Goal: Check status: Check status

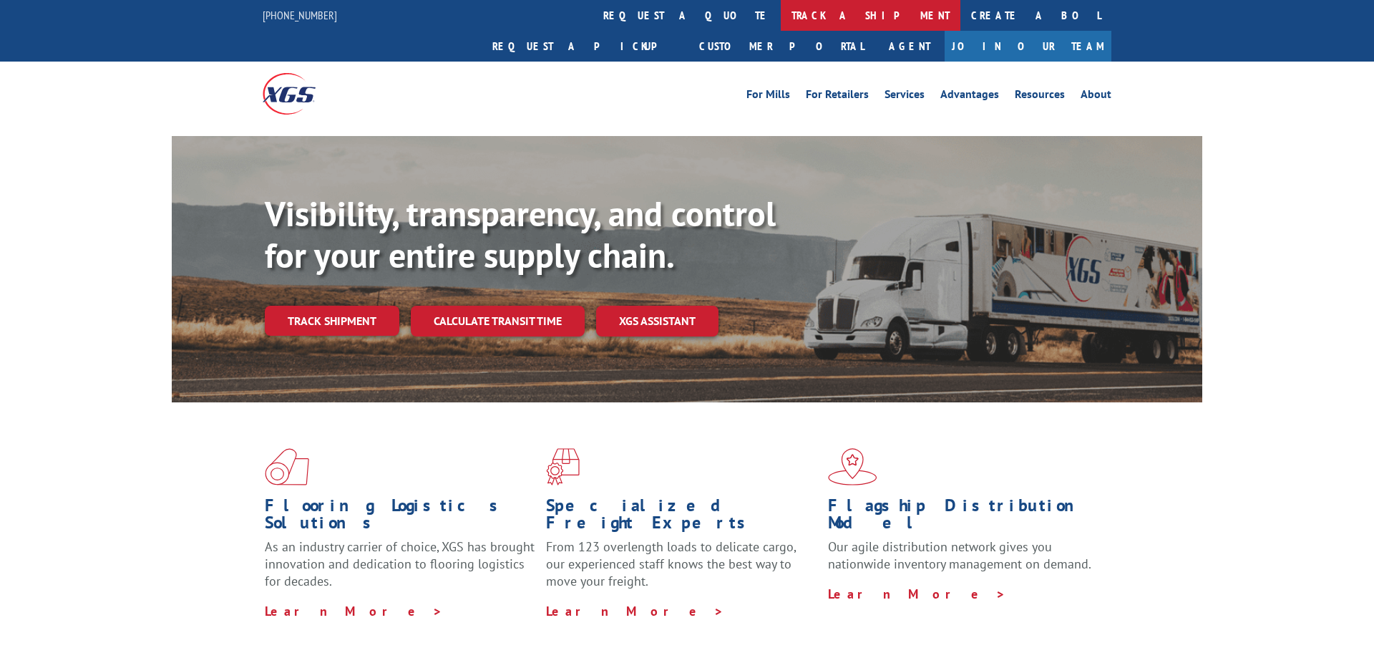
click at [781, 20] on link "track a shipment" at bounding box center [871, 15] width 180 height 31
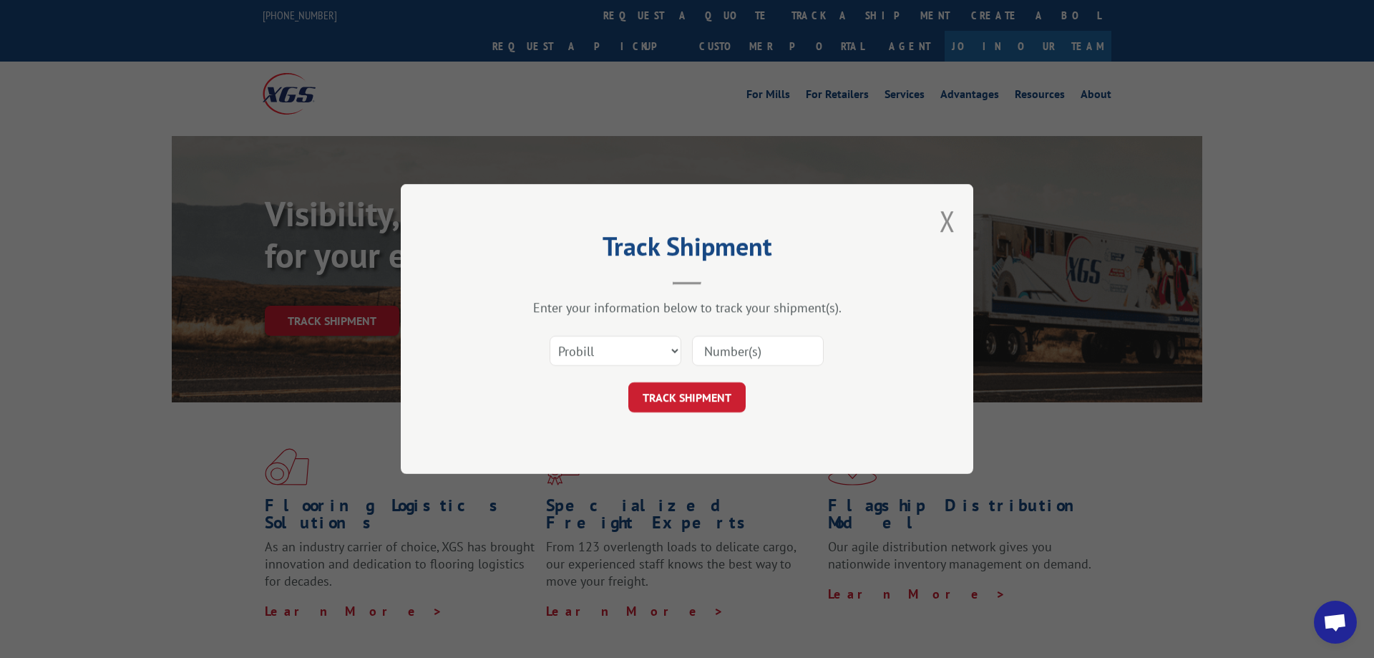
paste input "17444438"
type input "17444438"
click at [675, 403] on button "TRACK SHIPMENT" at bounding box center [686, 397] width 117 height 30
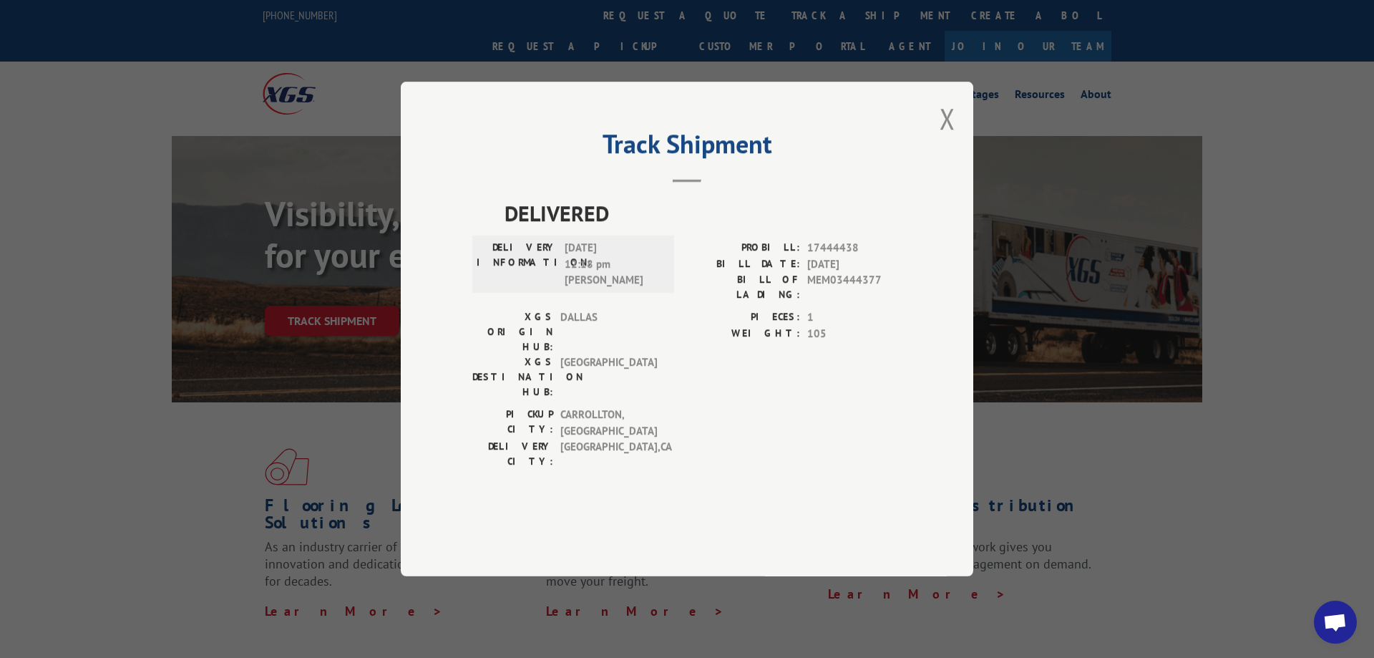
click at [944, 137] on button "Close modal" at bounding box center [948, 118] width 16 height 38
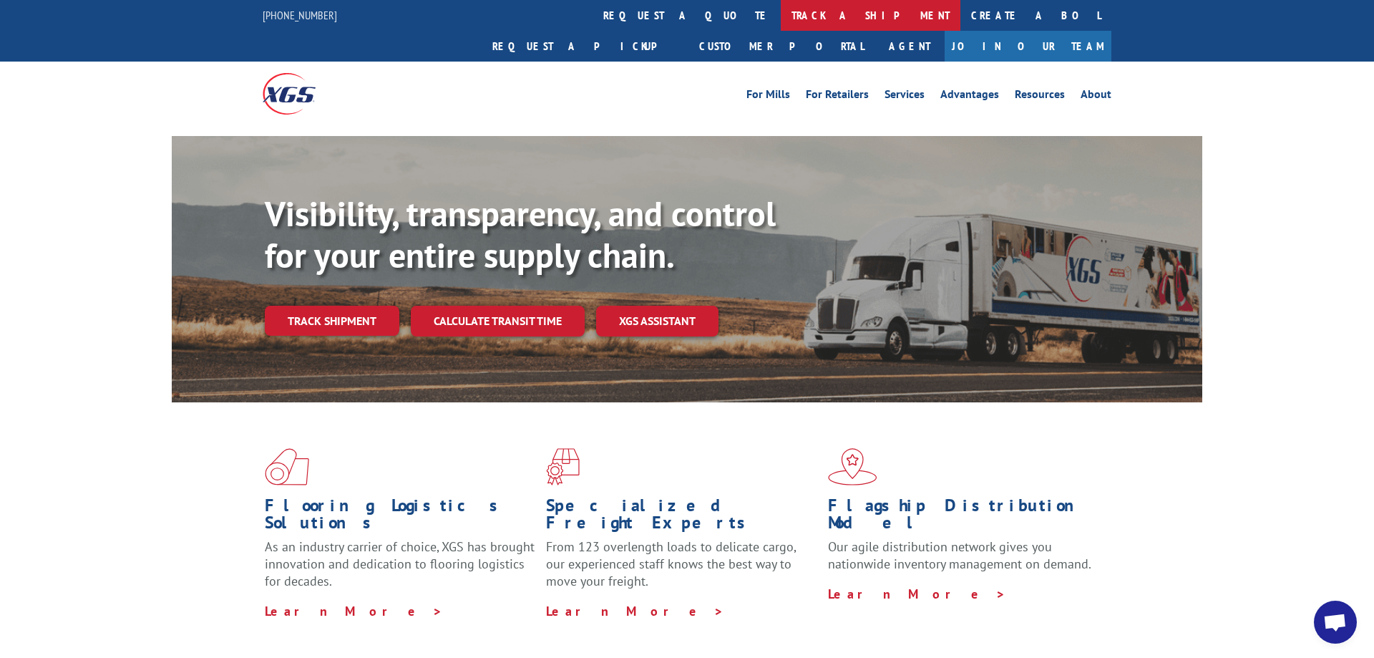
click at [781, 19] on link "track a shipment" at bounding box center [871, 15] width 180 height 31
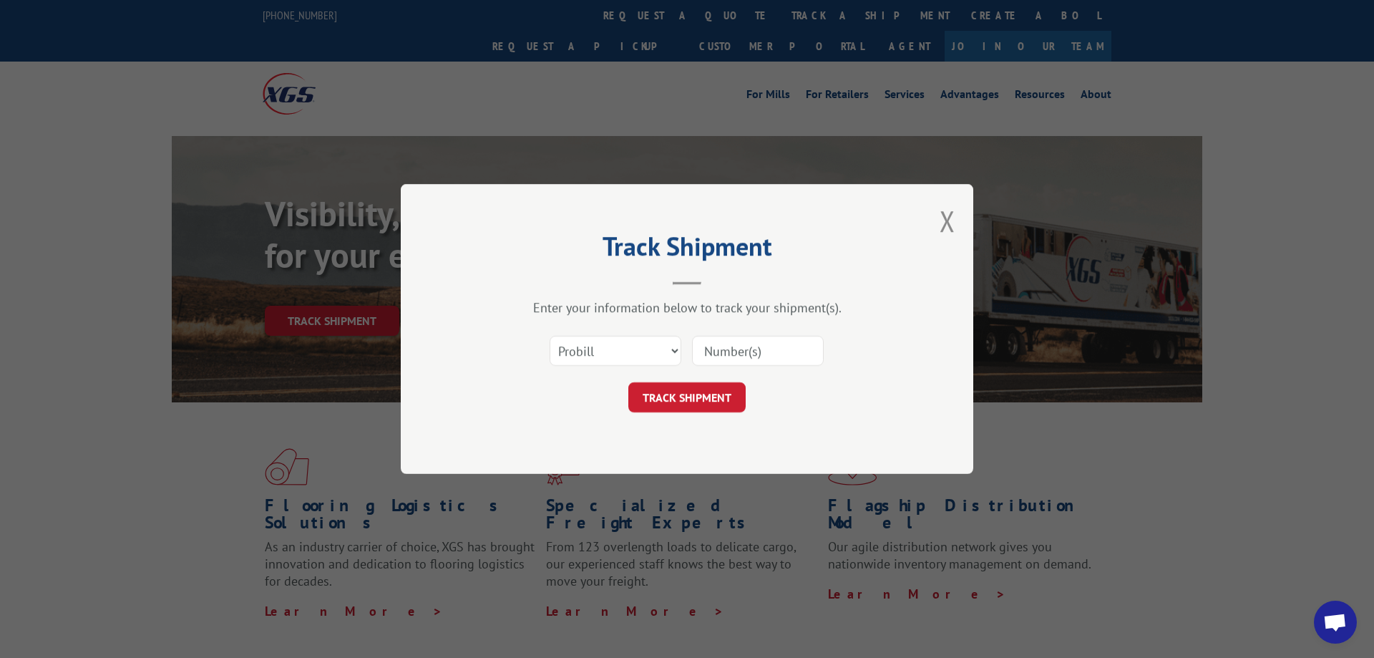
click at [724, 356] on input at bounding box center [758, 351] width 132 height 30
paste input "17444435"
type input "17444435"
click at [709, 398] on button "TRACK SHIPMENT" at bounding box center [686, 397] width 117 height 30
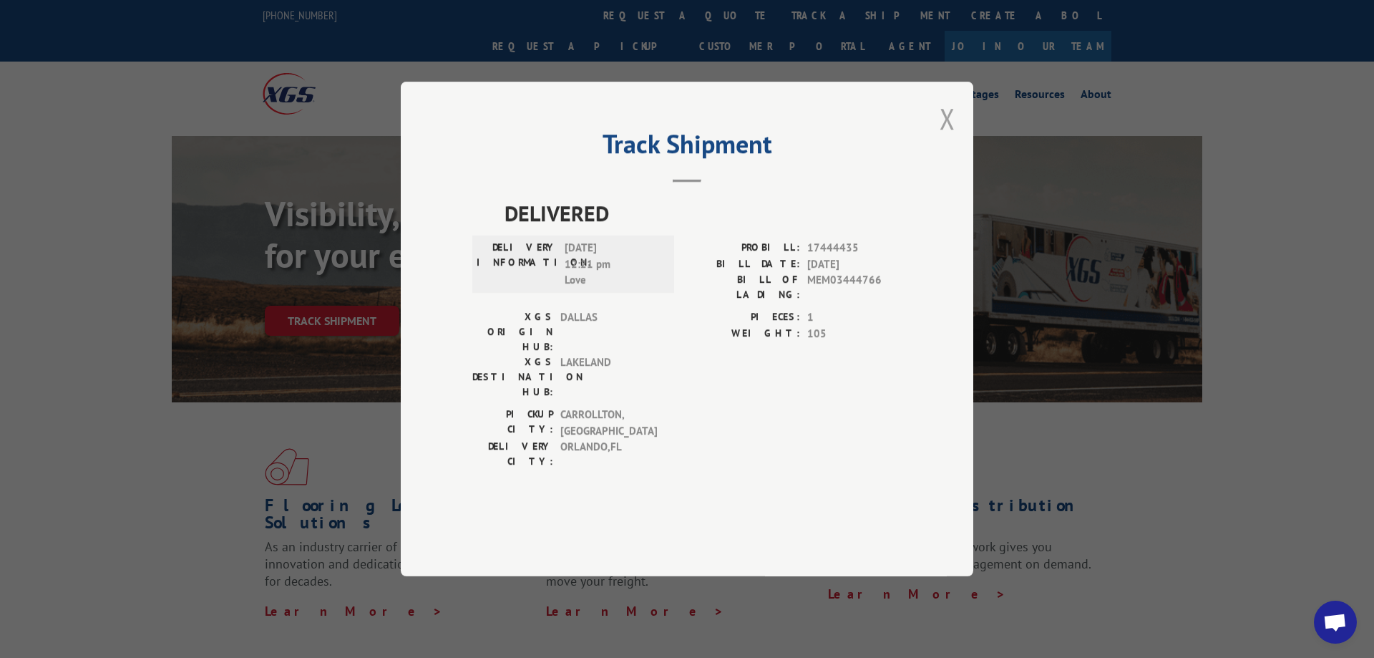
click at [949, 137] on button "Close modal" at bounding box center [948, 118] width 16 height 38
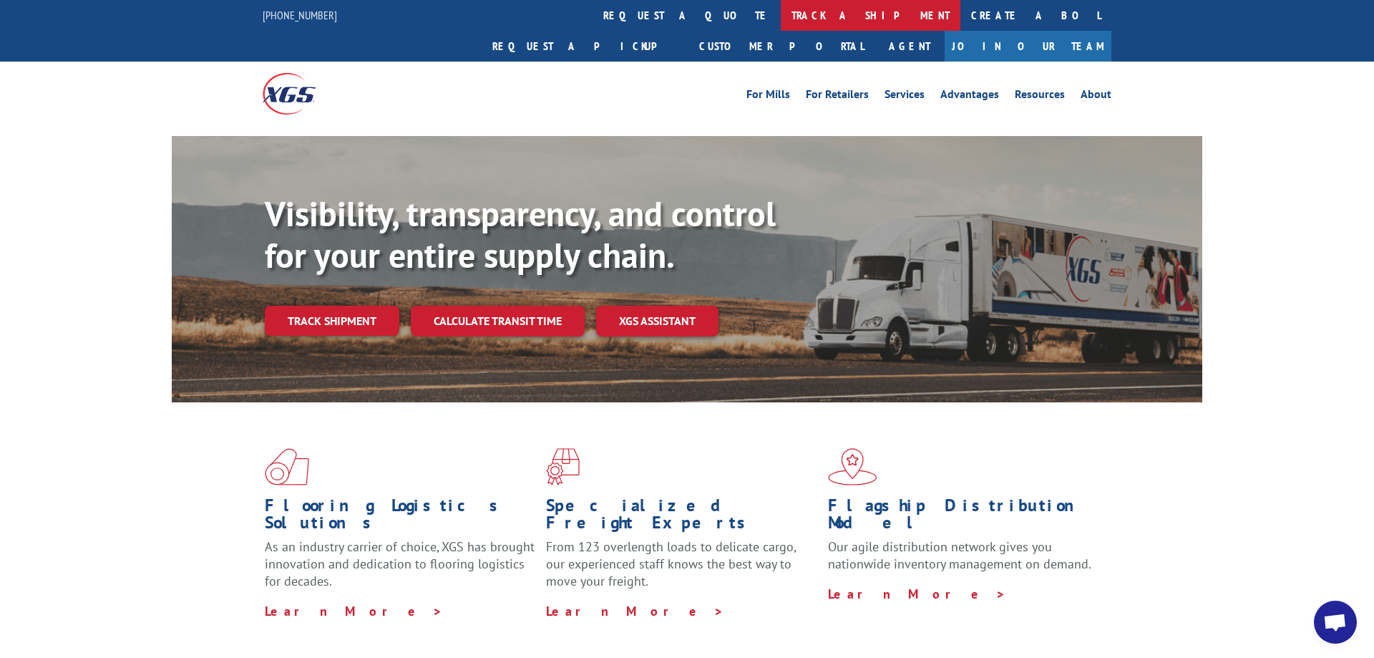
click at [781, 14] on link "track a shipment" at bounding box center [871, 15] width 180 height 31
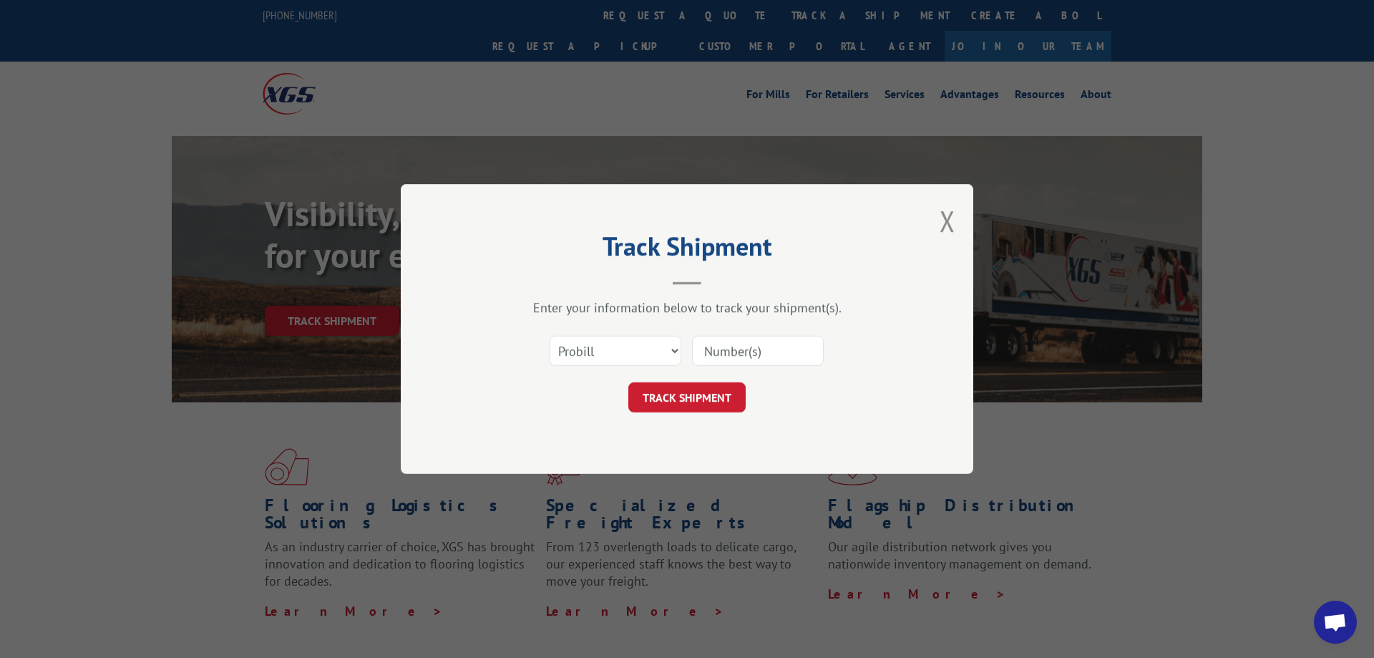
click at [723, 351] on input at bounding box center [758, 351] width 132 height 30
paste input "17444434"
type input "17444434"
click at [704, 402] on button "TRACK SHIPMENT" at bounding box center [686, 397] width 117 height 30
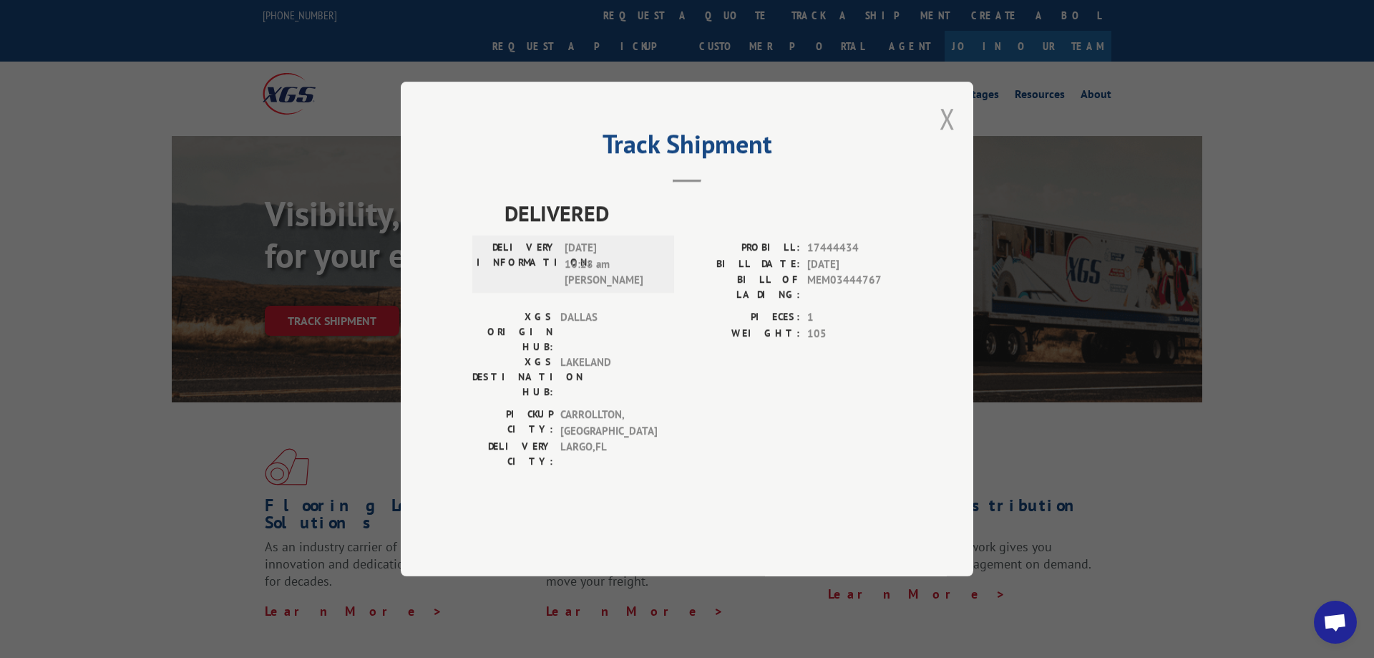
click at [951, 137] on button "Close modal" at bounding box center [948, 118] width 16 height 38
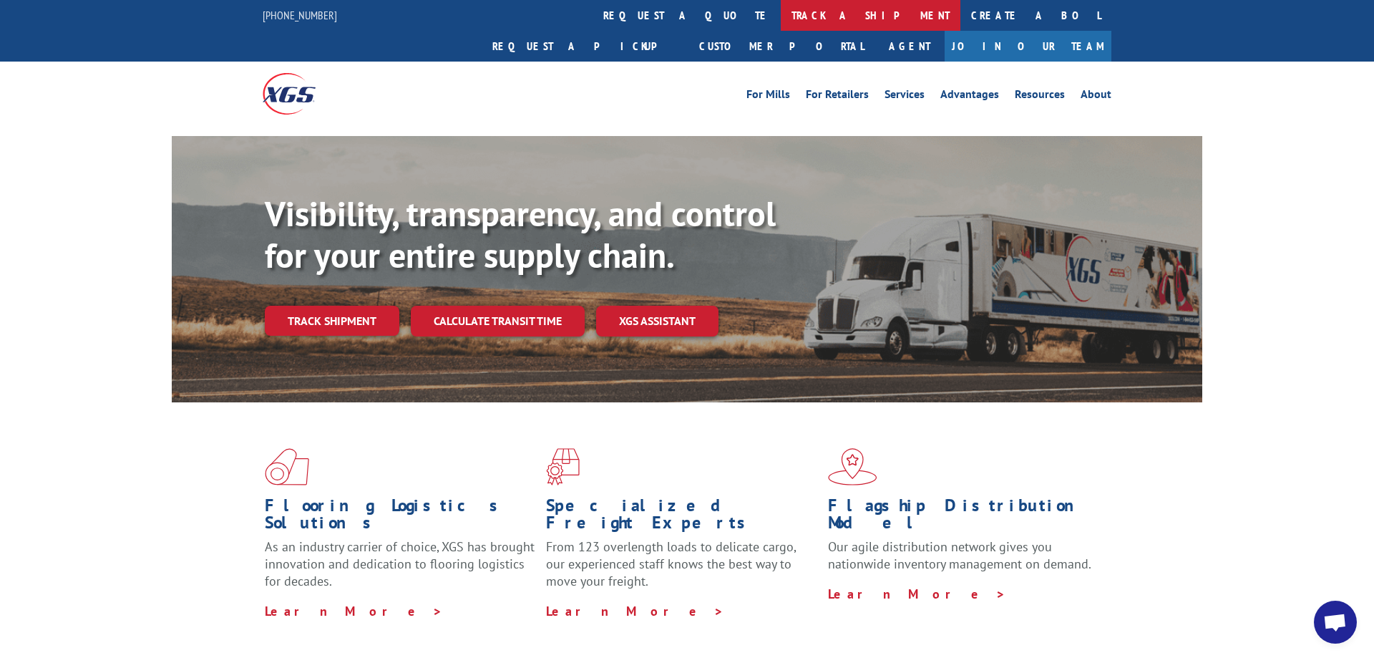
click at [781, 15] on link "track a shipment" at bounding box center [871, 15] width 180 height 31
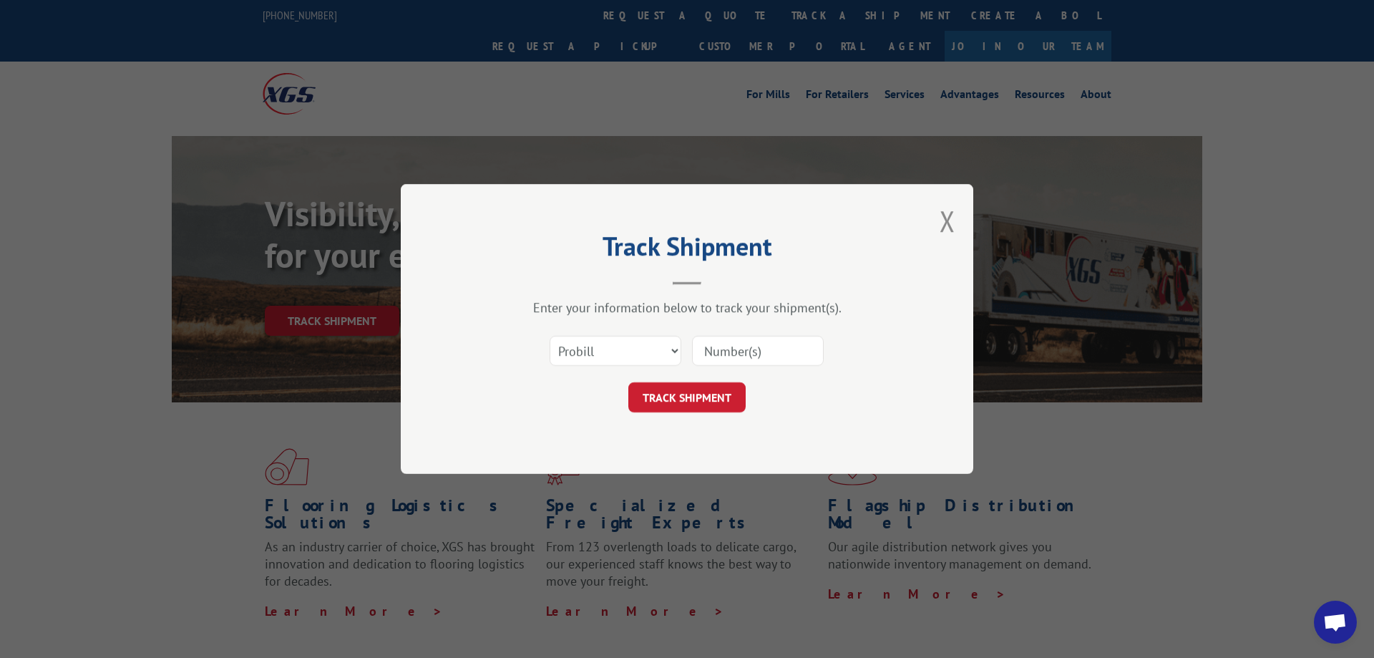
click at [720, 356] on input at bounding box center [758, 351] width 132 height 30
paste input "17103693"
type input "17103693"
click at [710, 394] on button "TRACK SHIPMENT" at bounding box center [686, 397] width 117 height 30
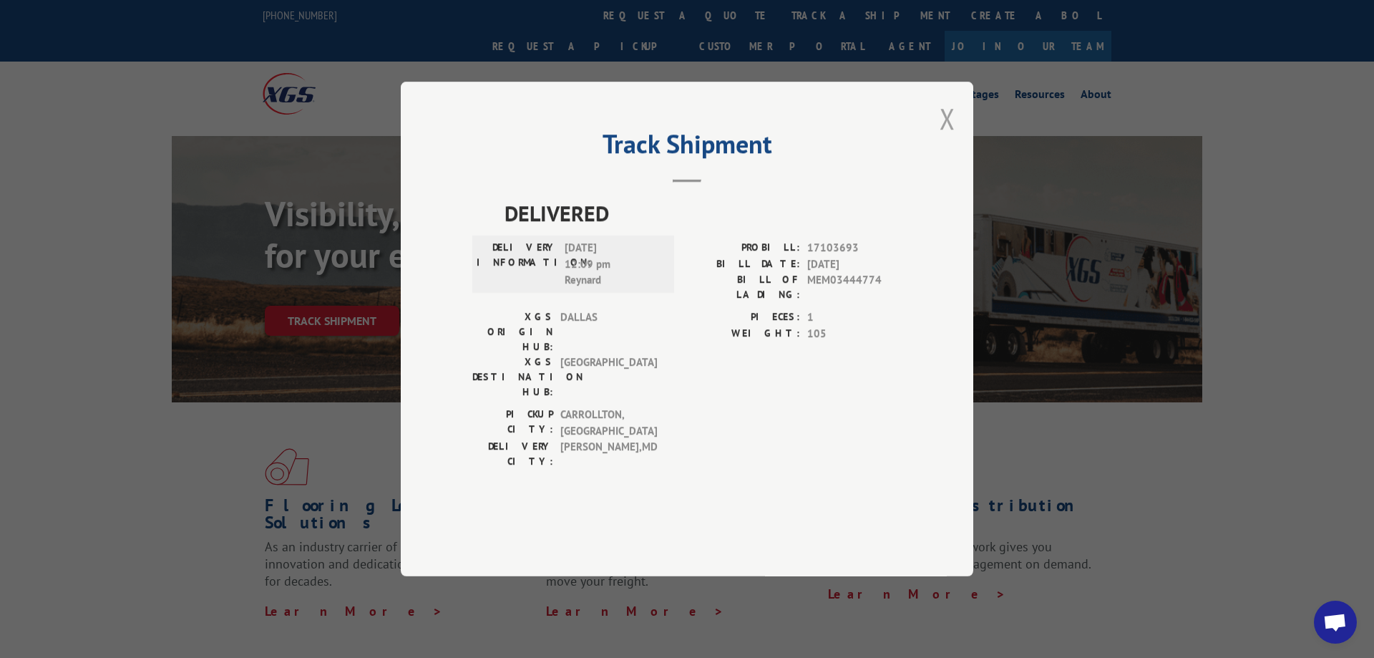
click at [949, 137] on button "Close modal" at bounding box center [948, 118] width 16 height 38
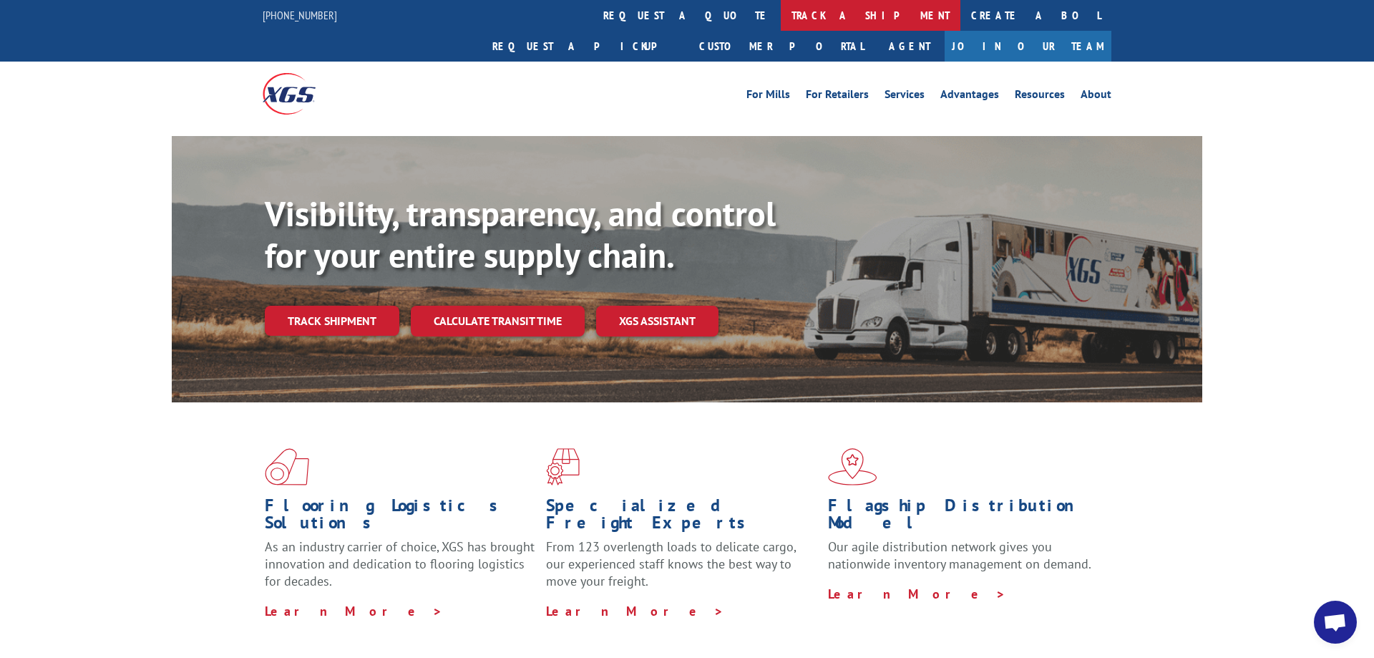
click at [781, 16] on link "track a shipment" at bounding box center [871, 15] width 180 height 31
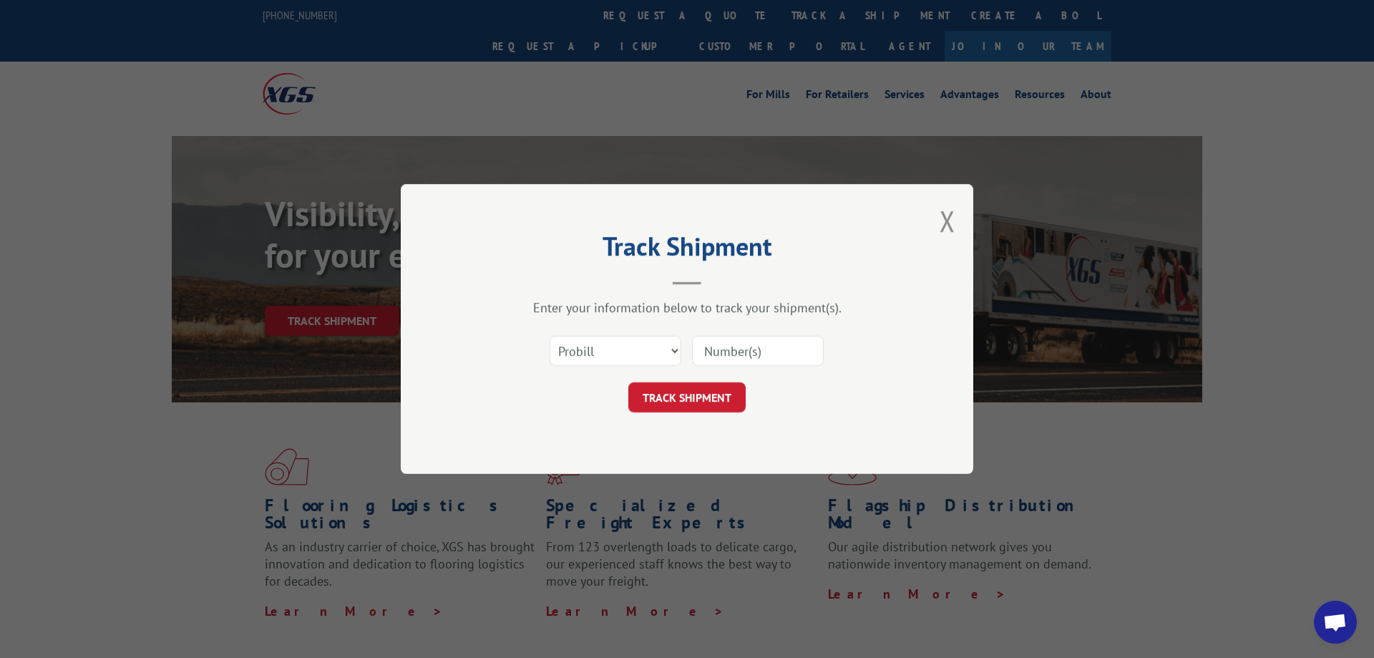
click at [729, 354] on input at bounding box center [758, 351] width 132 height 30
paste input "17444431"
type input "17444431"
click at [713, 395] on button "TRACK SHIPMENT" at bounding box center [686, 397] width 117 height 30
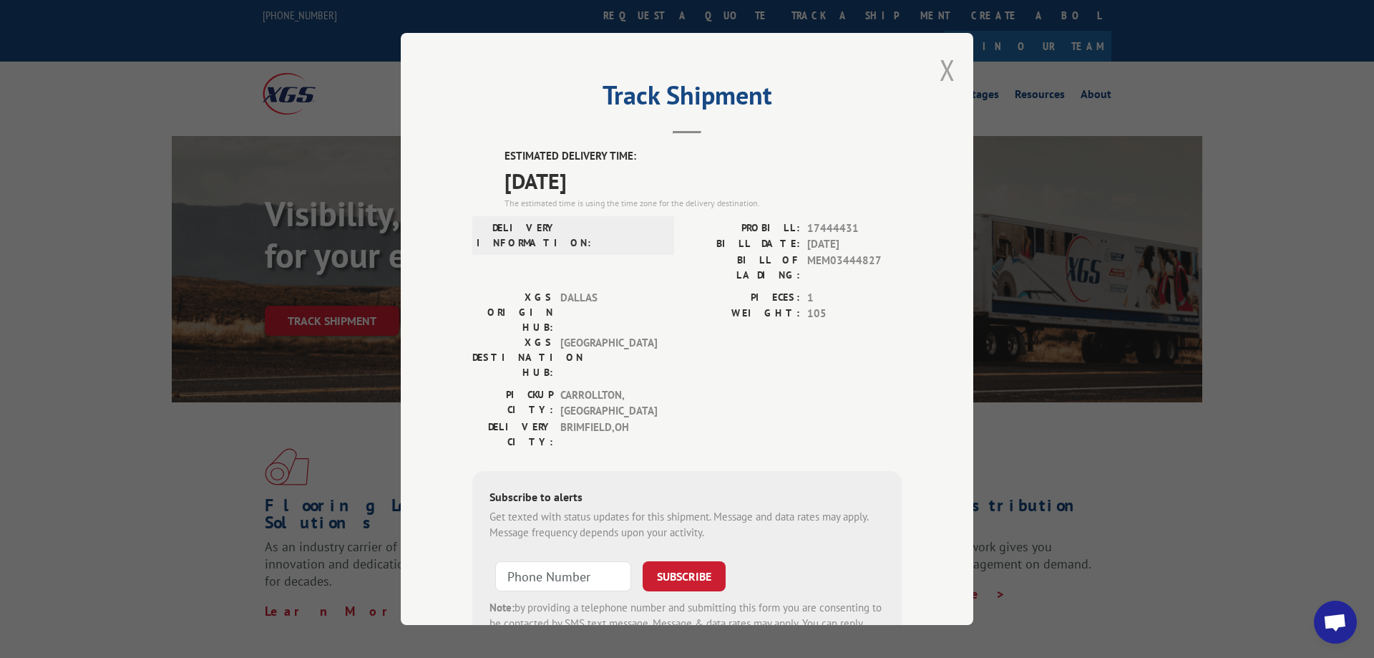
click at [952, 74] on button "Close modal" at bounding box center [948, 70] width 16 height 38
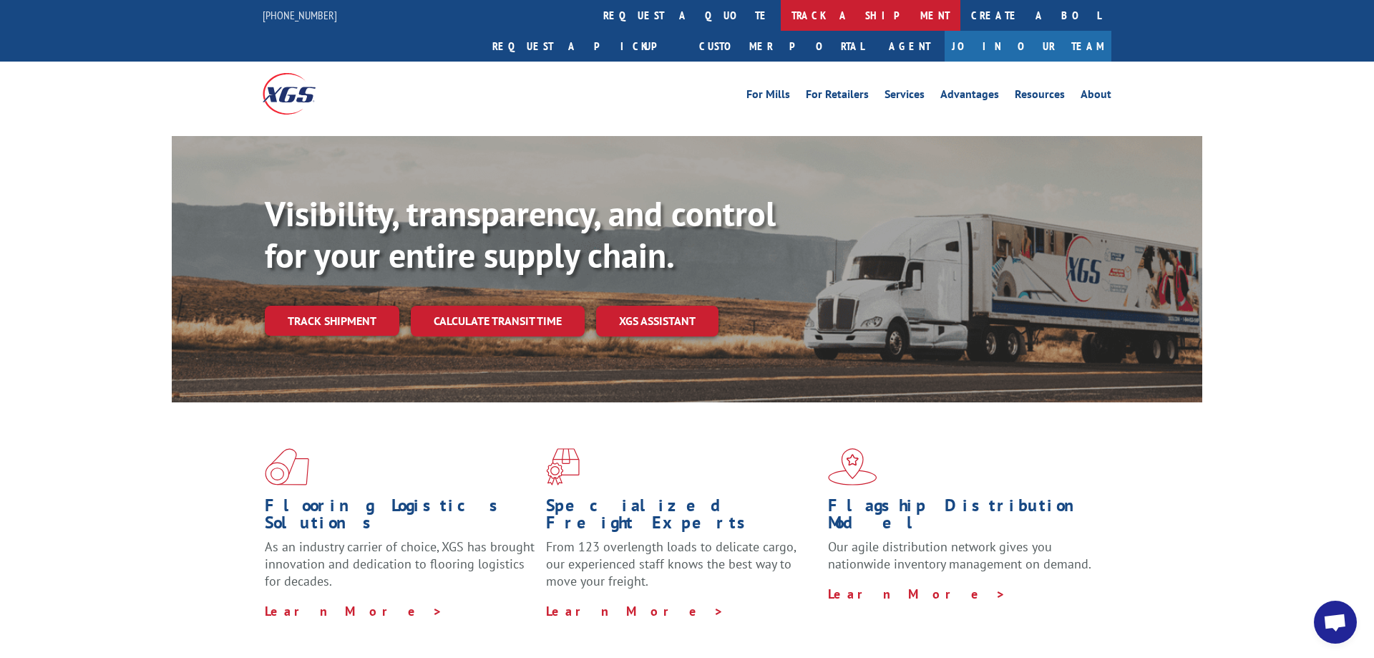
click at [781, 10] on link "track a shipment" at bounding box center [871, 15] width 180 height 31
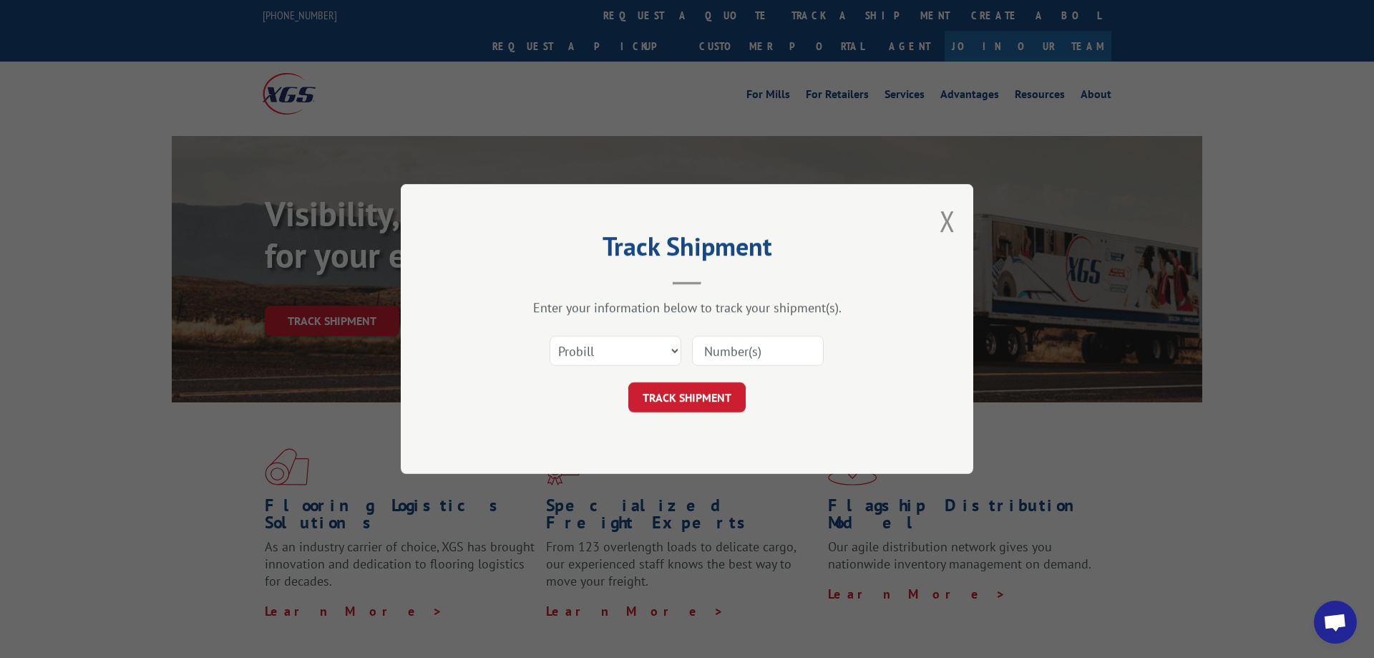
click at [741, 354] on input at bounding box center [758, 351] width 132 height 30
paste input "17444430"
type input "17444430"
click at [715, 395] on button "TRACK SHIPMENT" at bounding box center [686, 397] width 117 height 30
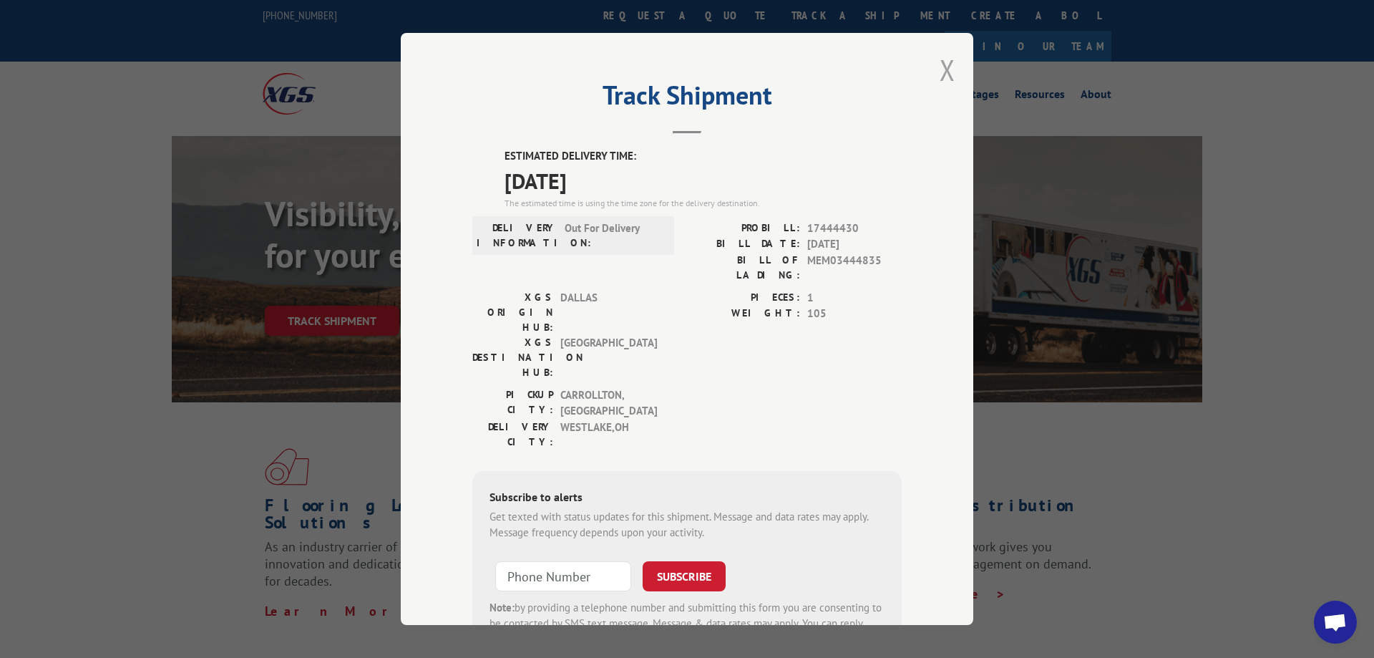
click at [953, 72] on button "Close modal" at bounding box center [948, 70] width 16 height 38
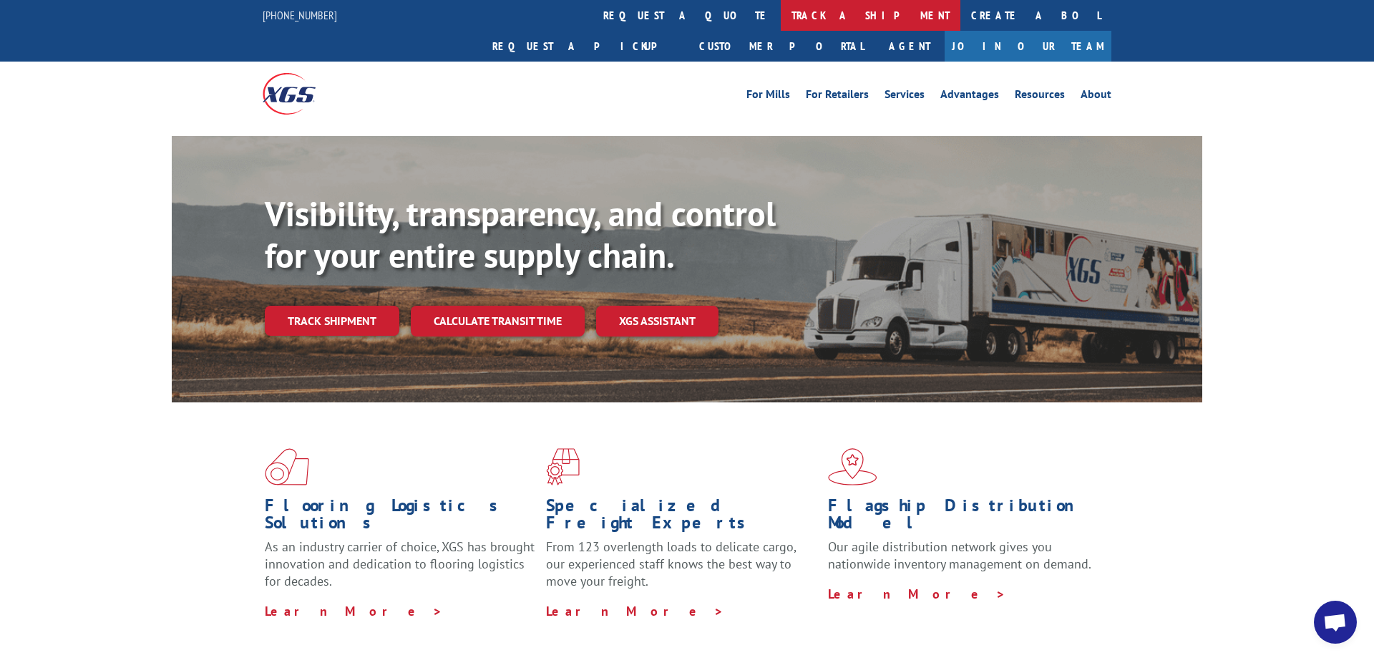
click at [781, 14] on link "track a shipment" at bounding box center [871, 15] width 180 height 31
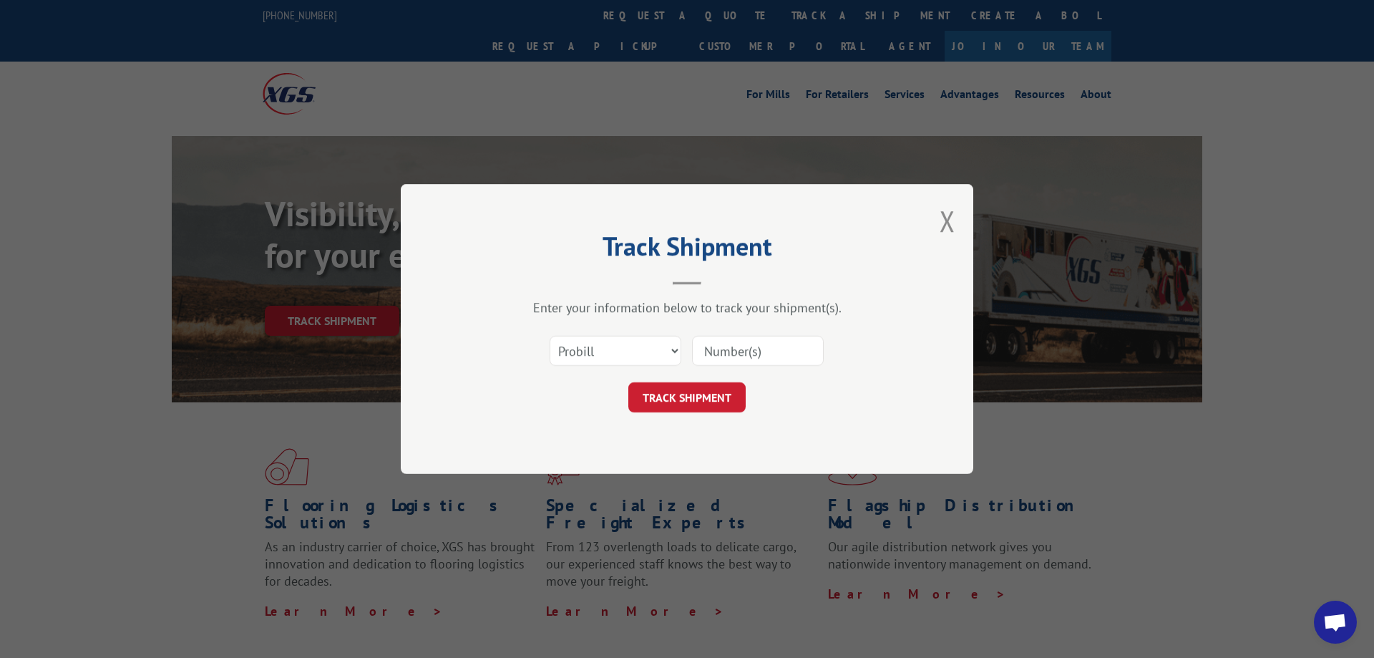
click at [724, 358] on input at bounding box center [758, 351] width 132 height 30
paste input "17444428"
type input "17444428"
click at [699, 396] on button "TRACK SHIPMENT" at bounding box center [686, 397] width 117 height 30
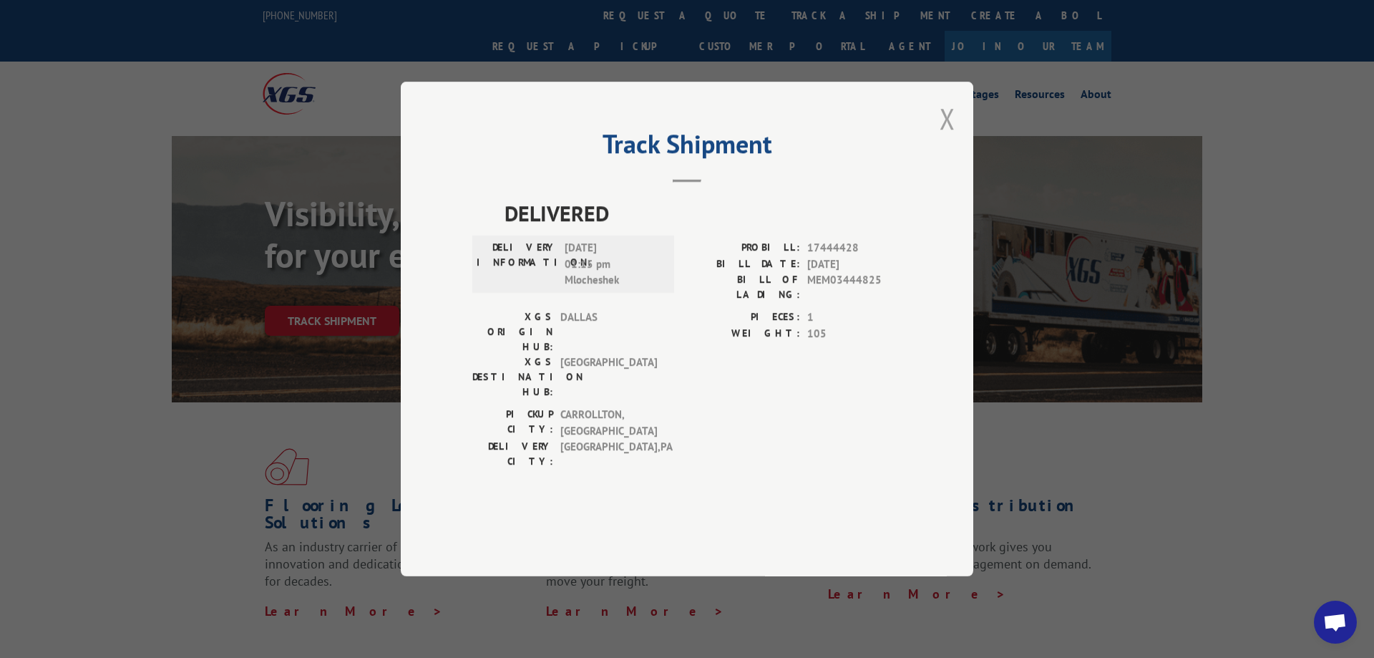
click at [953, 137] on button "Close modal" at bounding box center [948, 118] width 16 height 38
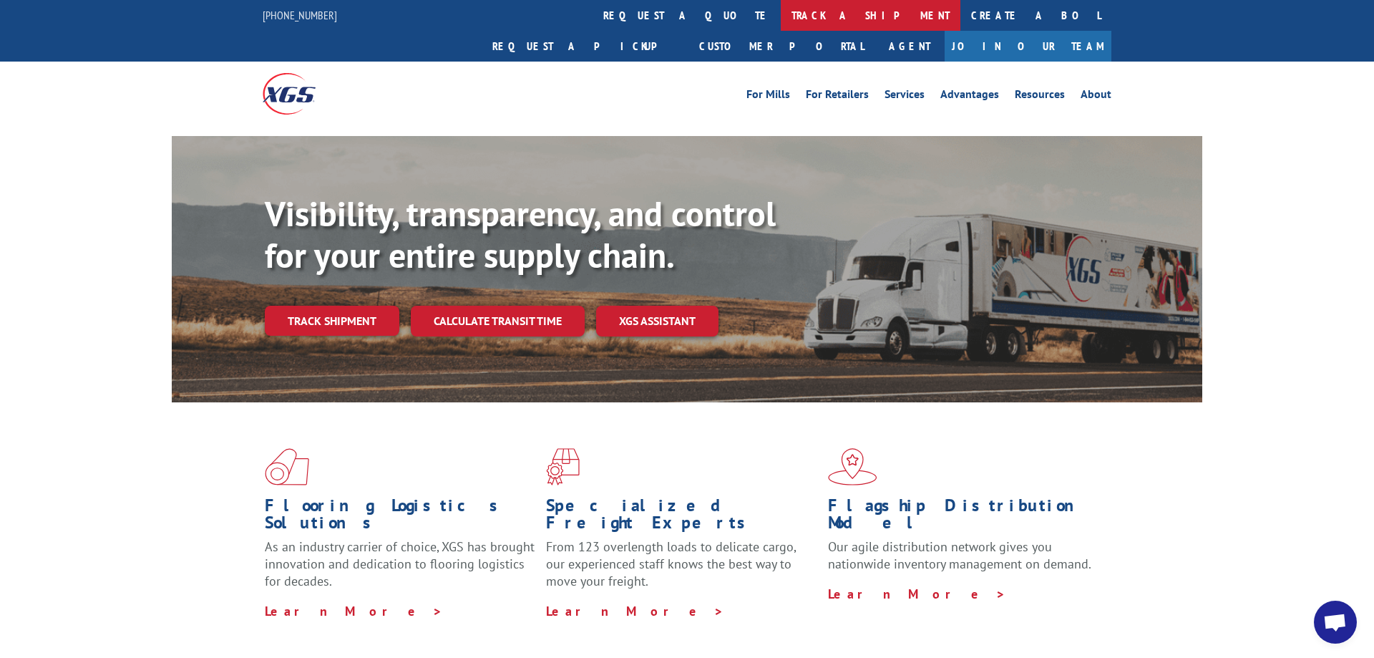
click at [781, 24] on link "track a shipment" at bounding box center [871, 15] width 180 height 31
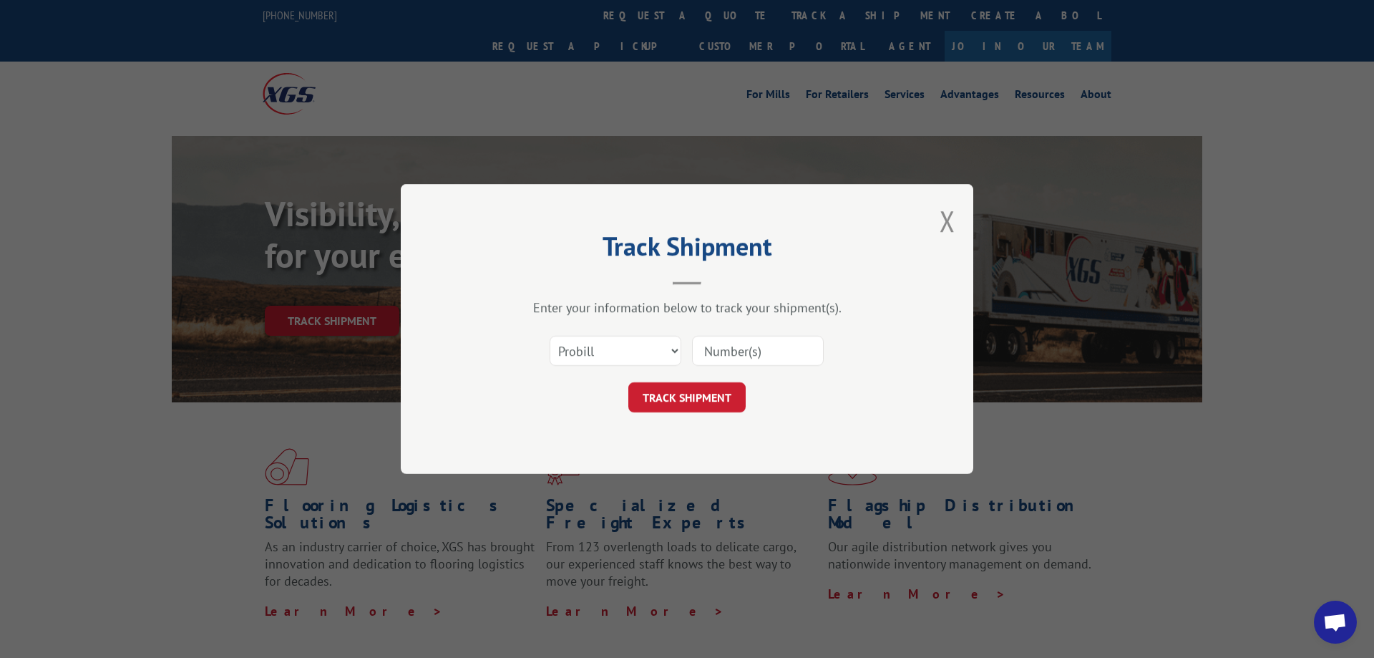
click at [738, 350] on input at bounding box center [758, 351] width 132 height 30
paste input "17444427"
type input "17444427"
click at [724, 402] on button "TRACK SHIPMENT" at bounding box center [686, 397] width 117 height 30
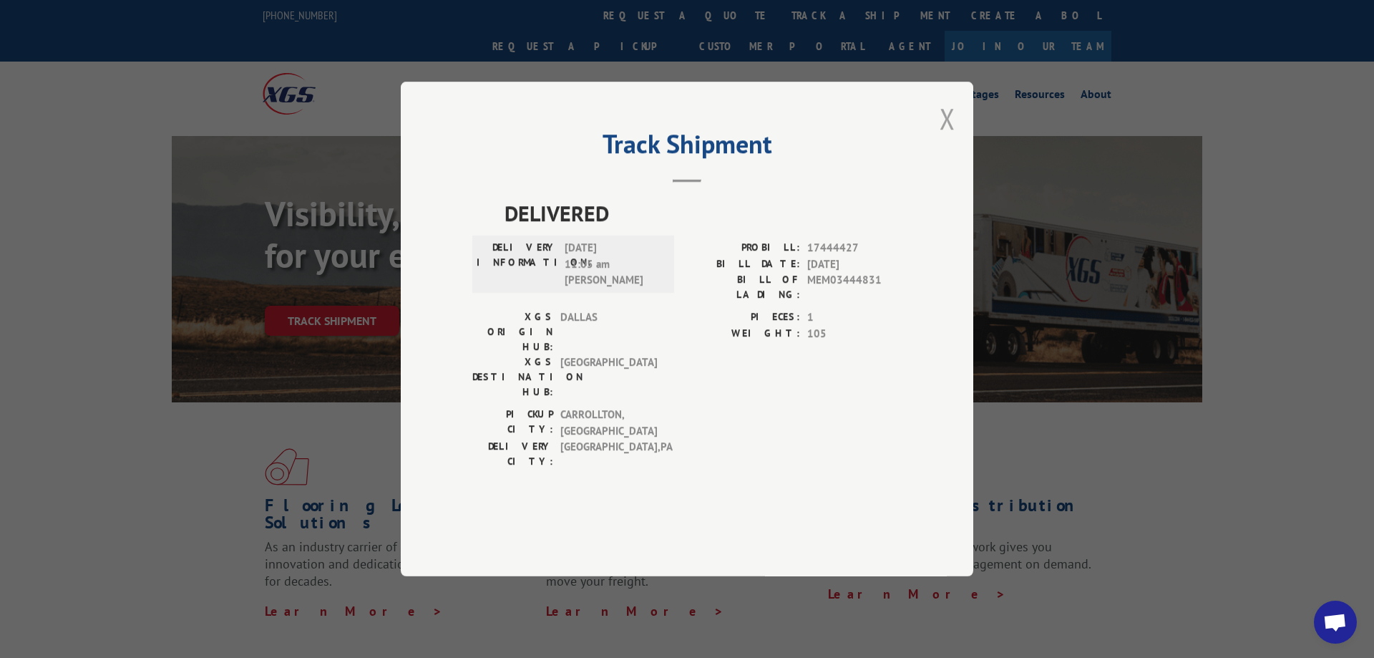
click at [943, 137] on button "Close modal" at bounding box center [948, 118] width 16 height 38
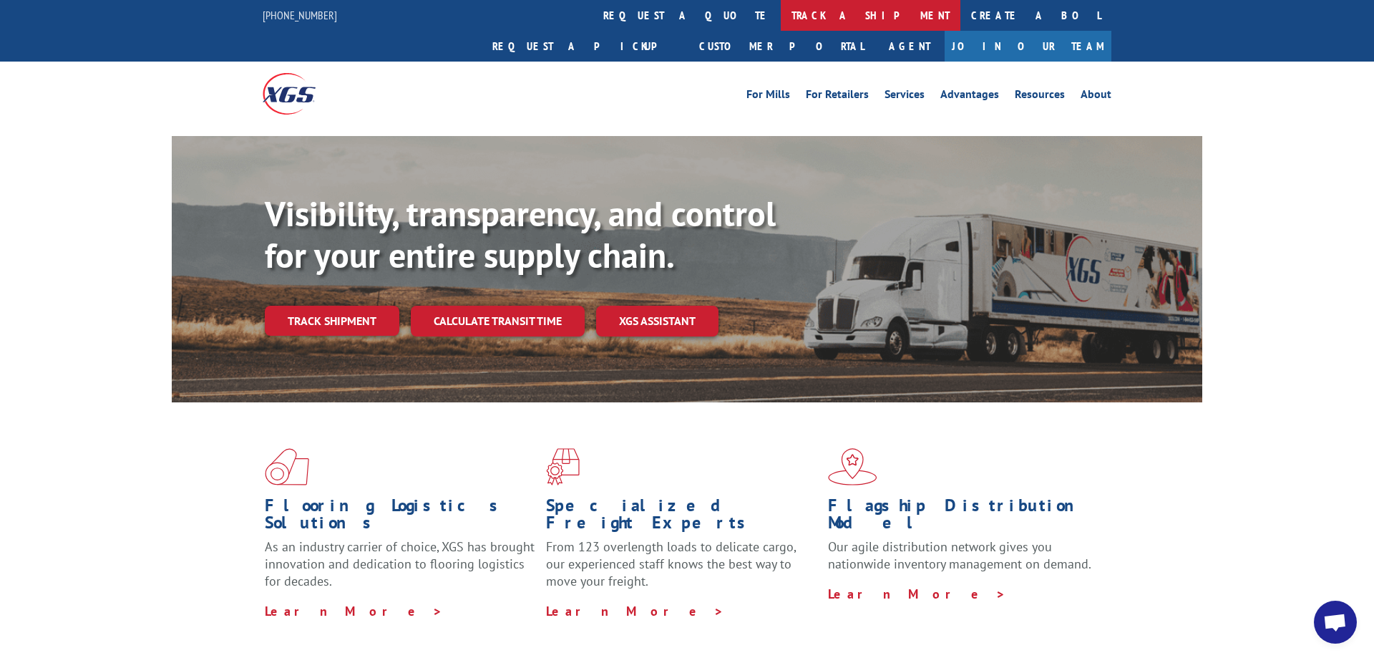
click at [781, 23] on link "track a shipment" at bounding box center [871, 15] width 180 height 31
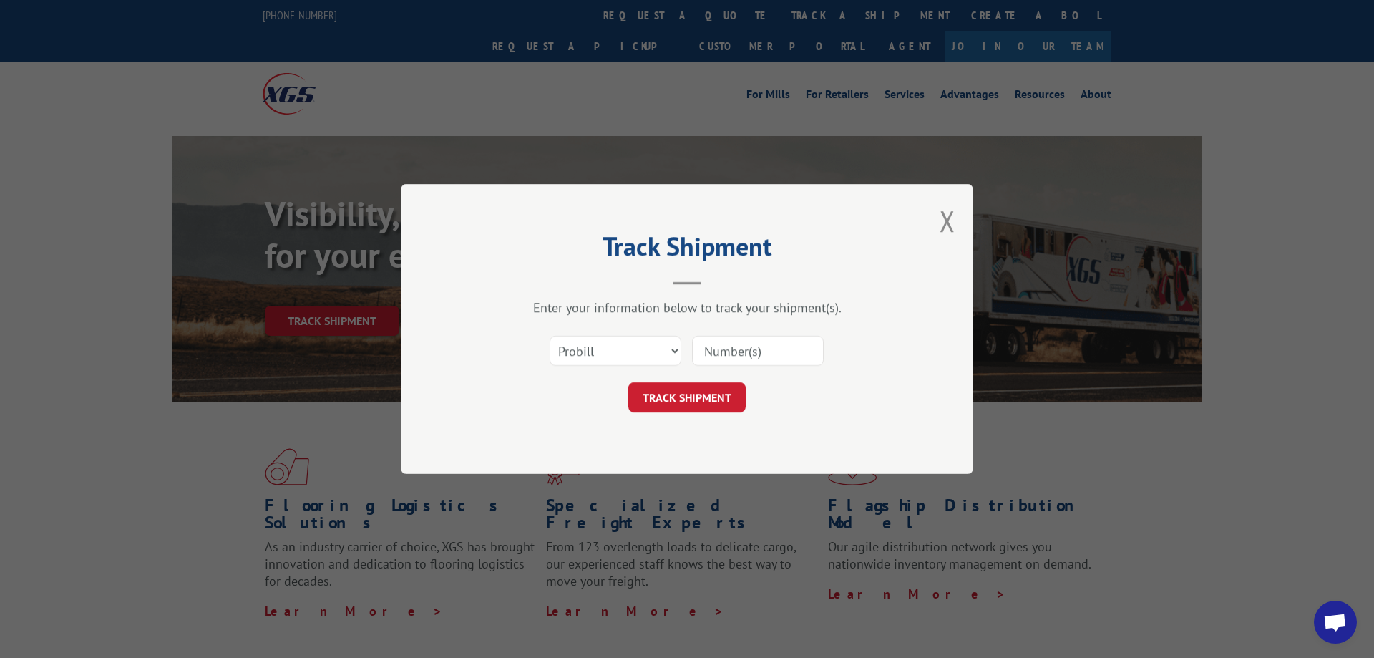
click at [716, 336] on div at bounding box center [758, 350] width 132 height 33
click at [714, 344] on input at bounding box center [758, 351] width 132 height 30
paste input "17103691"
type input "17103691"
click at [710, 391] on button "TRACK SHIPMENT" at bounding box center [686, 397] width 117 height 30
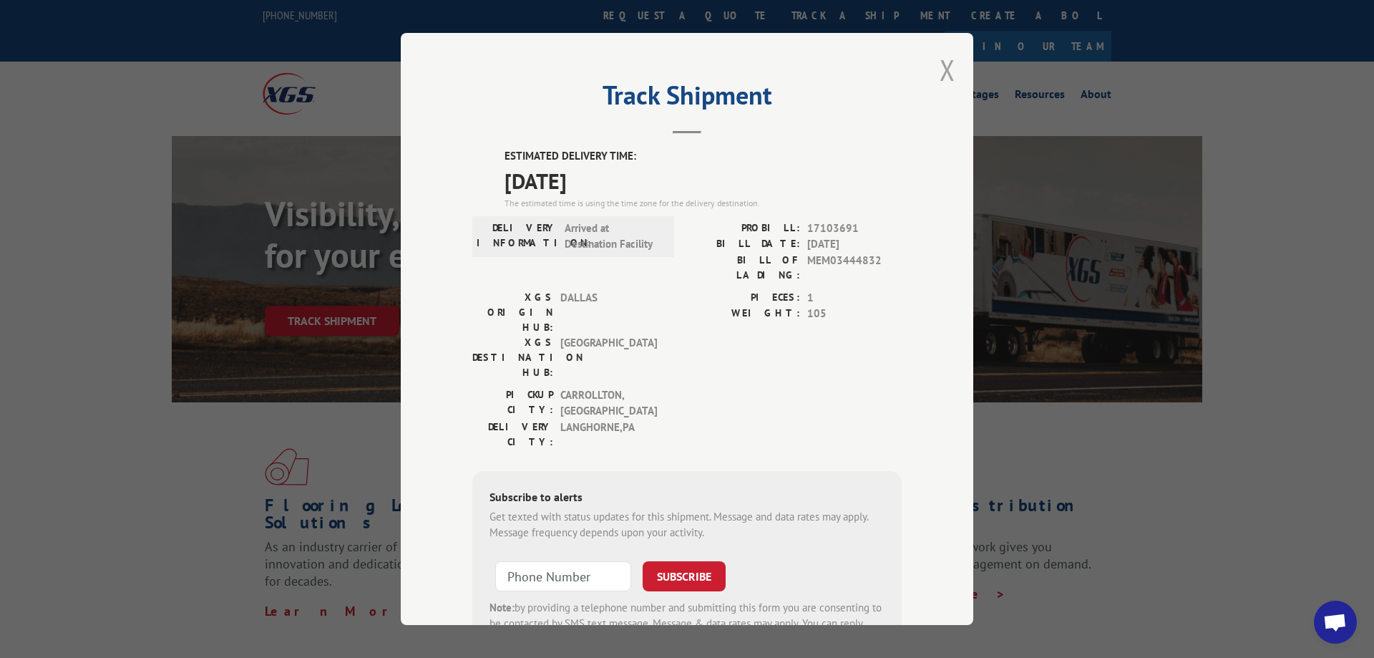
click at [940, 72] on button "Close modal" at bounding box center [948, 70] width 16 height 38
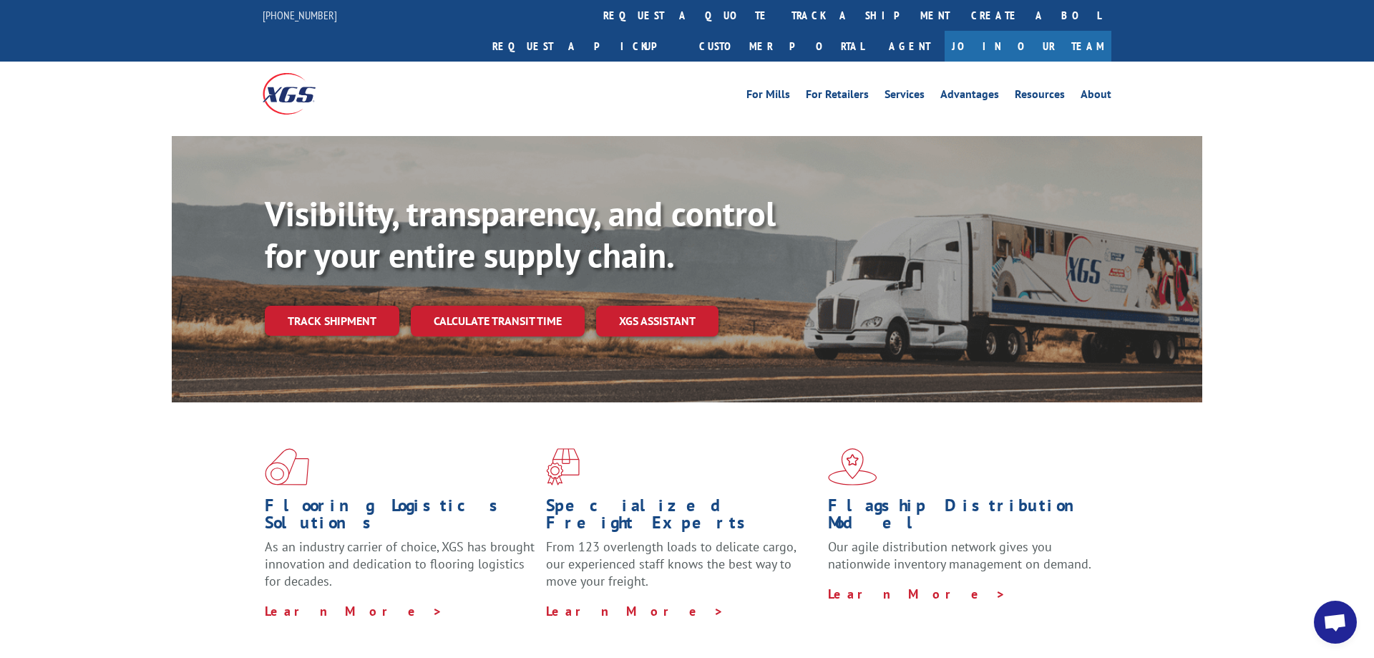
drag, startPoint x: 656, startPoint y: 16, endPoint x: 655, endPoint y: 38, distance: 22.2
click at [781, 16] on link "track a shipment" at bounding box center [871, 15] width 180 height 31
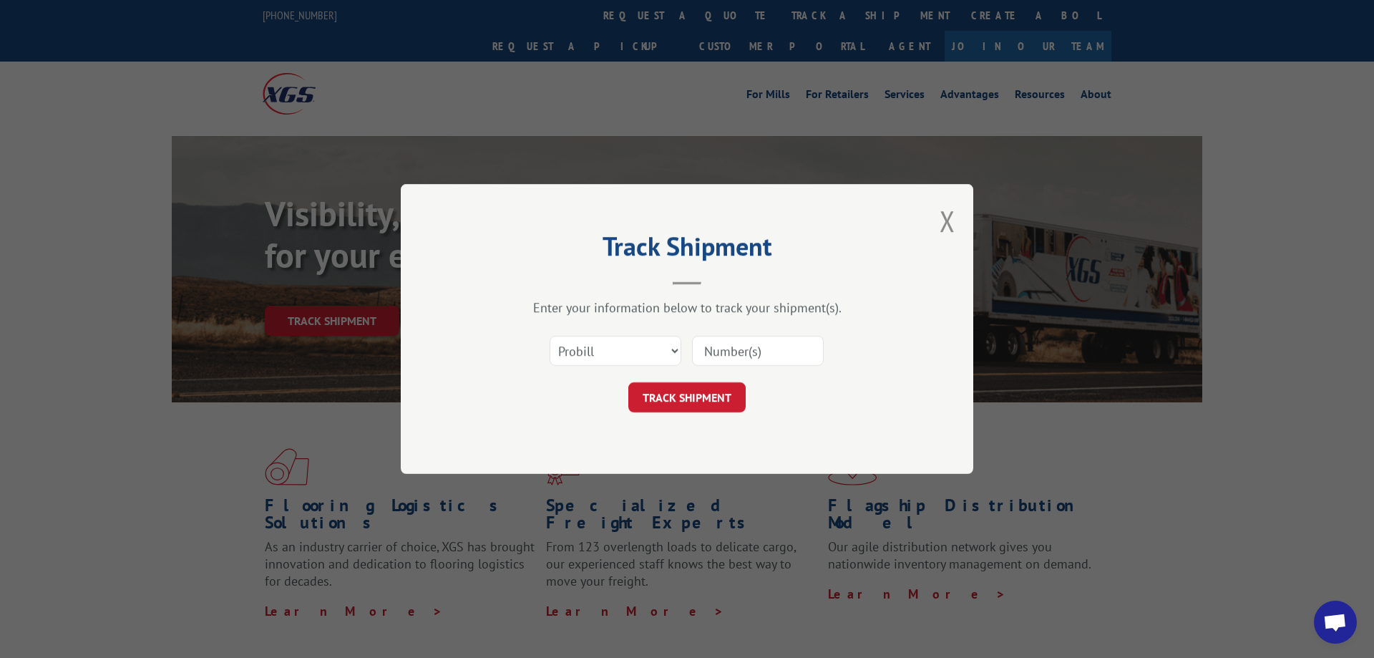
click at [720, 345] on input at bounding box center [758, 351] width 132 height 30
paste input "17444429"
type input "17444429"
click at [713, 394] on button "TRACK SHIPMENT" at bounding box center [686, 397] width 117 height 30
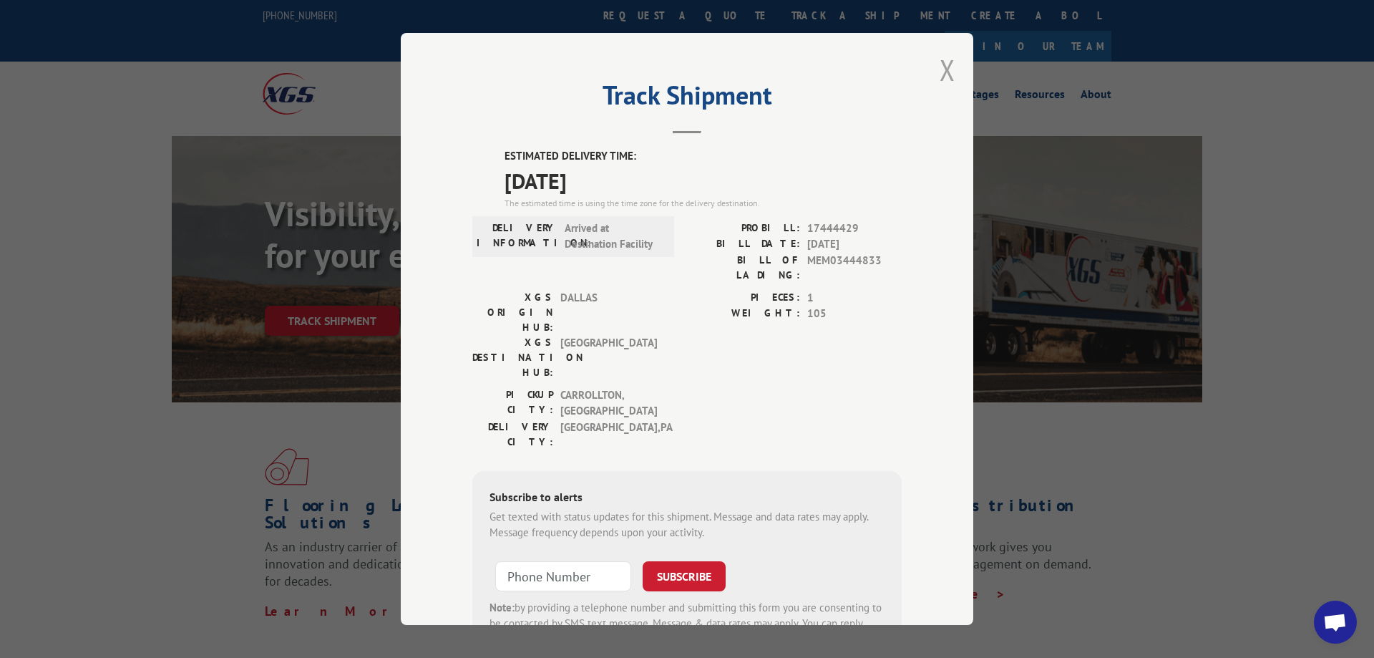
click at [948, 67] on button "Close modal" at bounding box center [948, 70] width 16 height 38
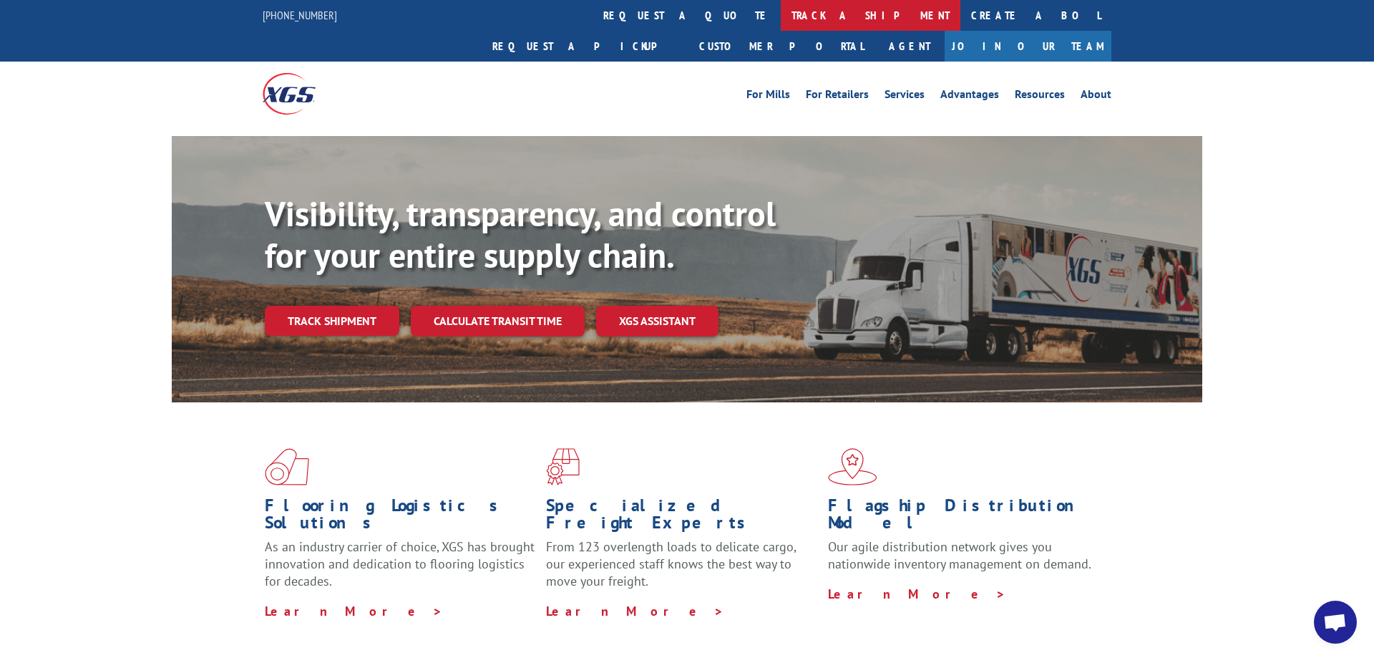
click at [781, 20] on link "track a shipment" at bounding box center [871, 15] width 180 height 31
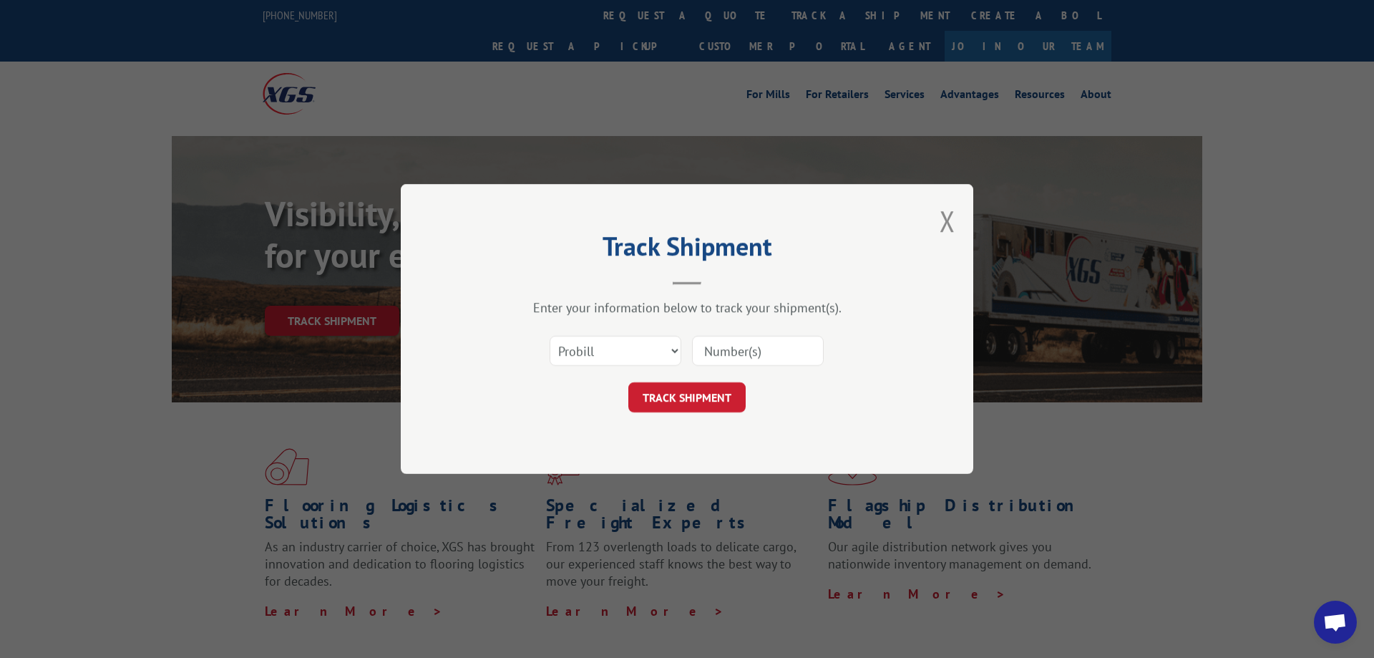
click at [719, 333] on div "Select category... Probill BOL PO" at bounding box center [686, 350] width 429 height 47
click at [716, 349] on input at bounding box center [758, 351] width 132 height 30
paste input "17444436"
type input "17444436"
click at [709, 395] on button "TRACK SHIPMENT" at bounding box center [686, 397] width 117 height 30
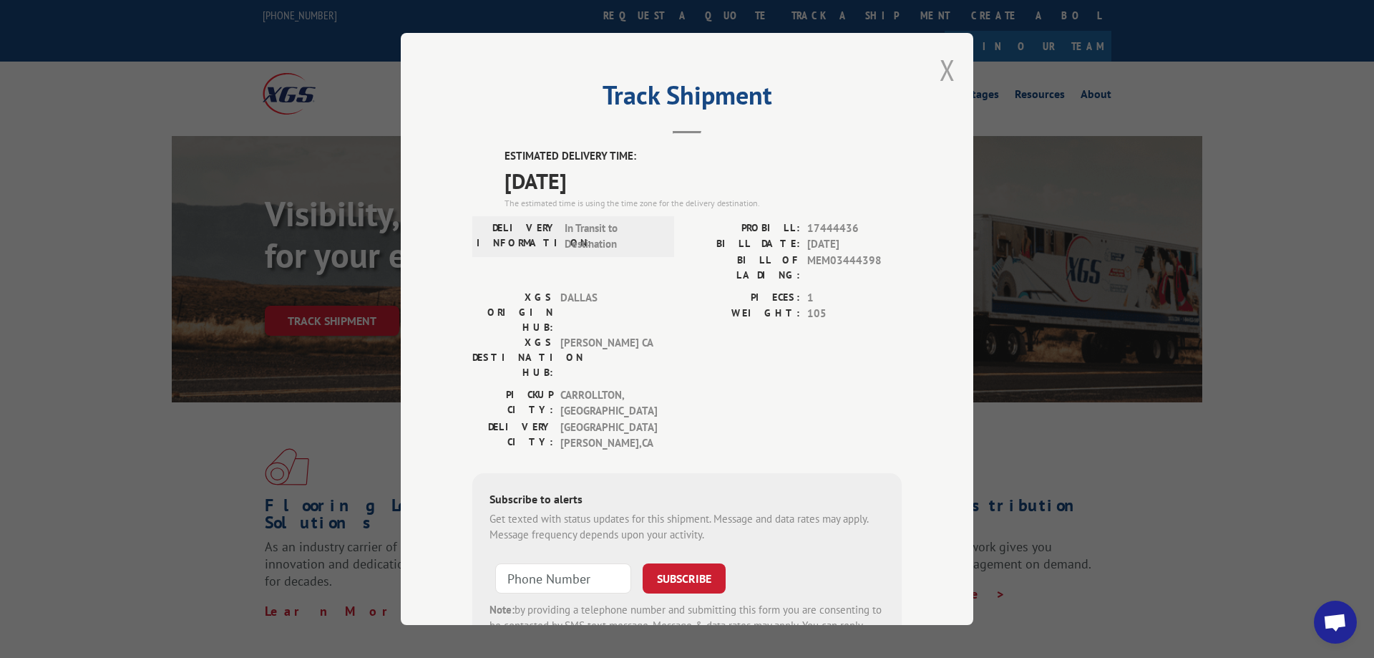
click at [946, 74] on button "Close modal" at bounding box center [948, 70] width 16 height 38
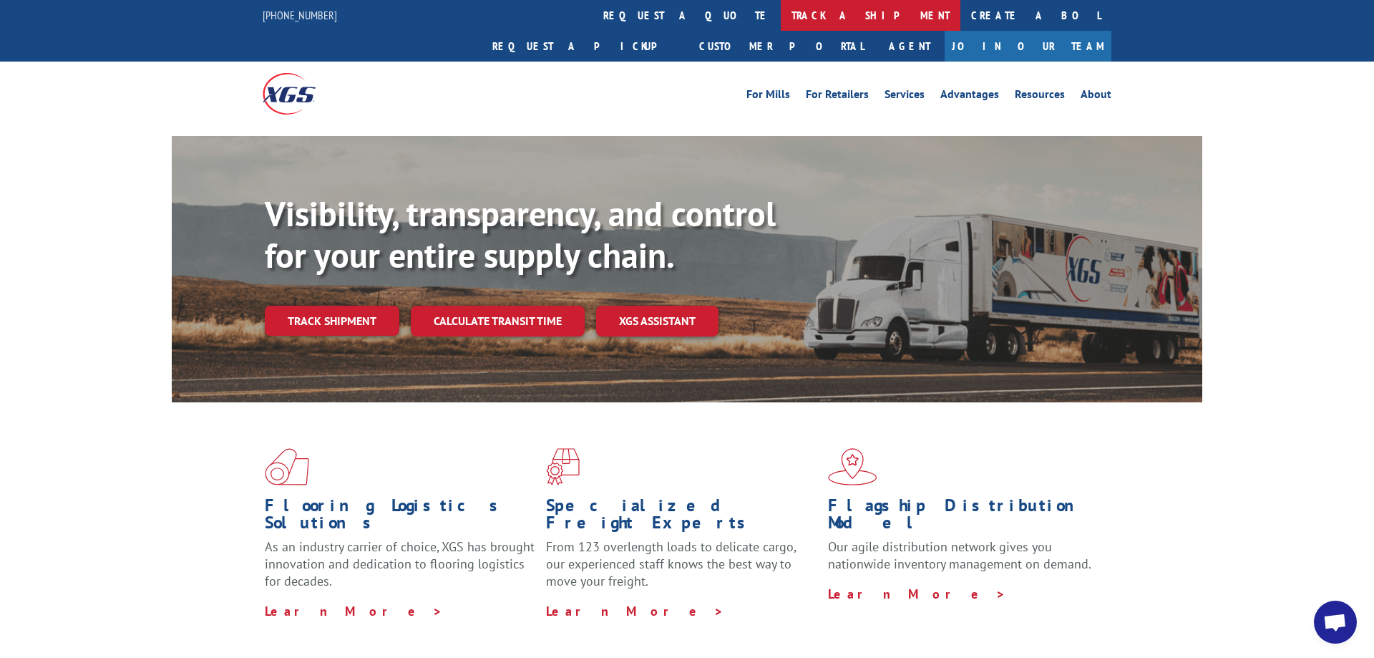
click at [781, 16] on link "track a shipment" at bounding box center [871, 15] width 180 height 31
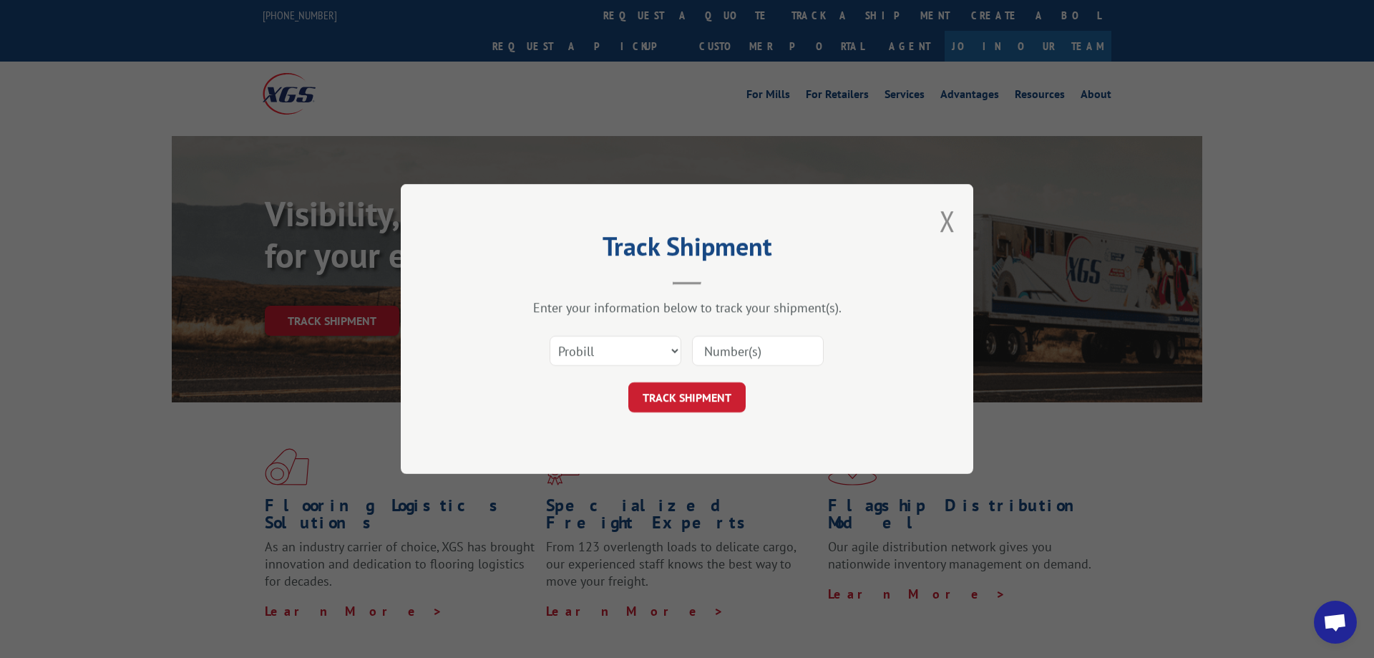
click at [722, 347] on input at bounding box center [758, 351] width 132 height 30
paste input "17444437"
type input "17444437"
click at [719, 384] on button "TRACK SHIPMENT" at bounding box center [686, 397] width 117 height 30
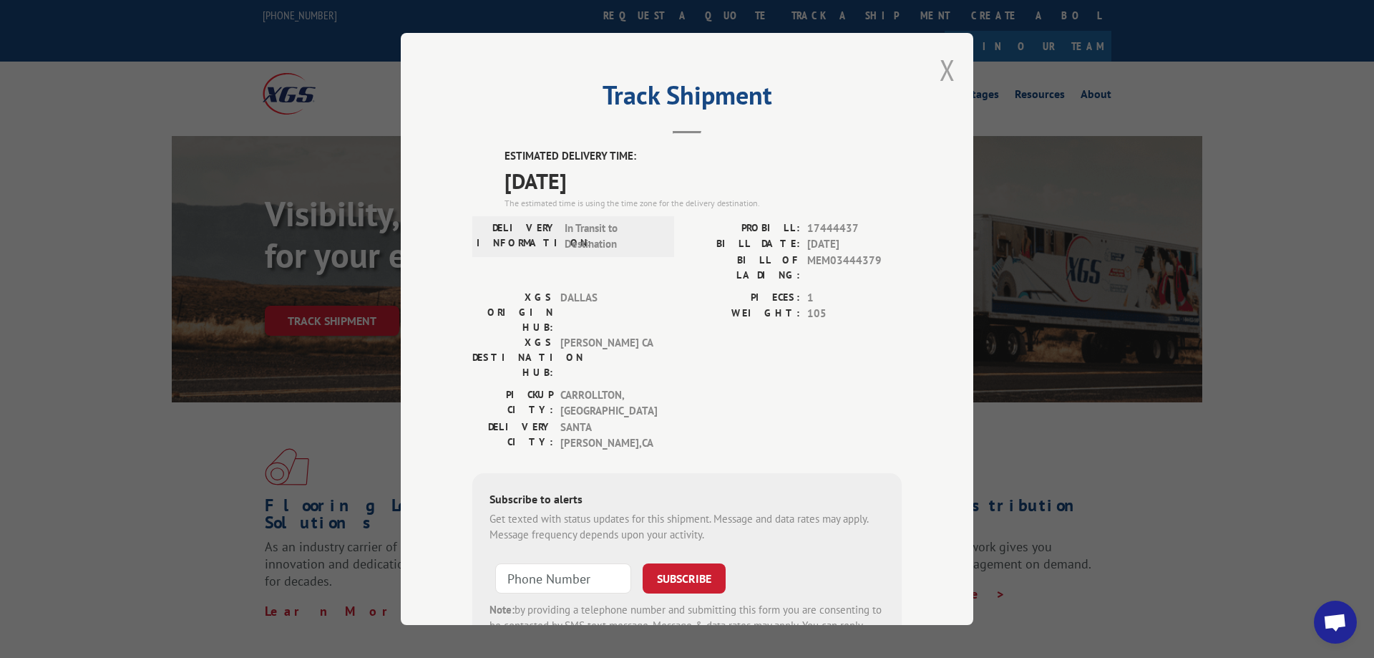
click at [953, 74] on button "Close modal" at bounding box center [948, 70] width 16 height 38
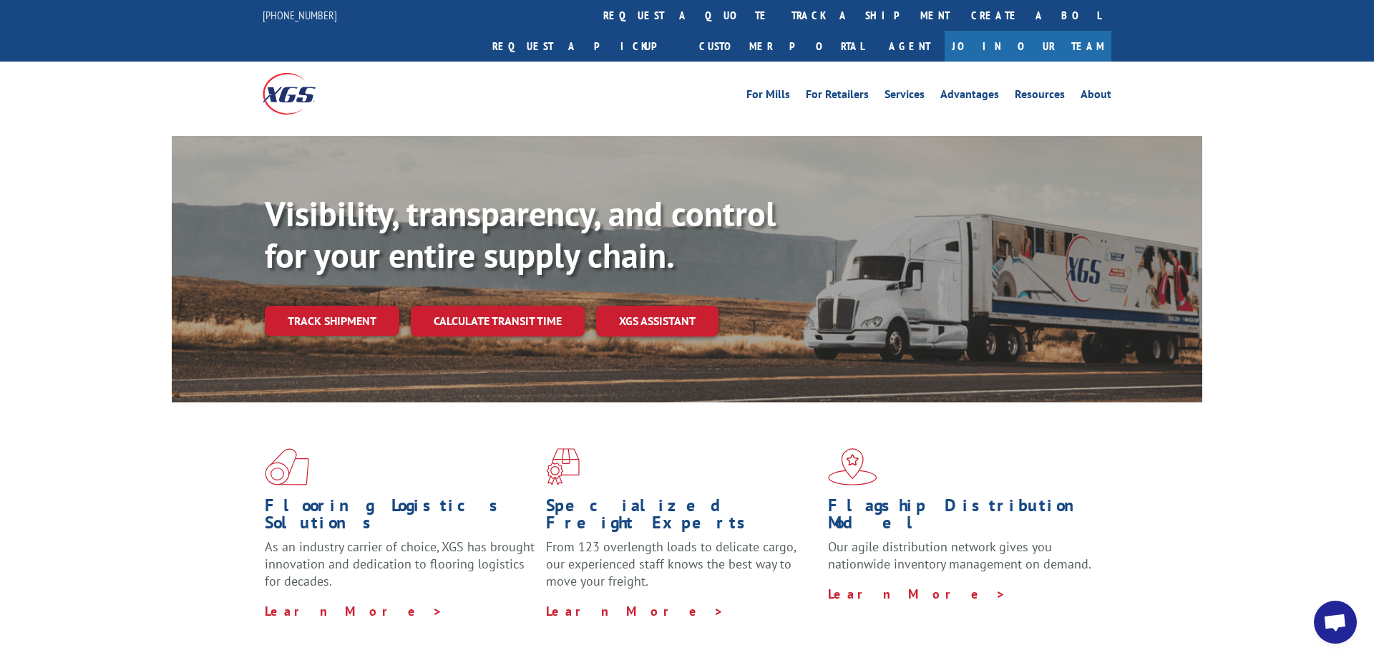
click at [781, 26] on link "track a shipment" at bounding box center [871, 15] width 180 height 31
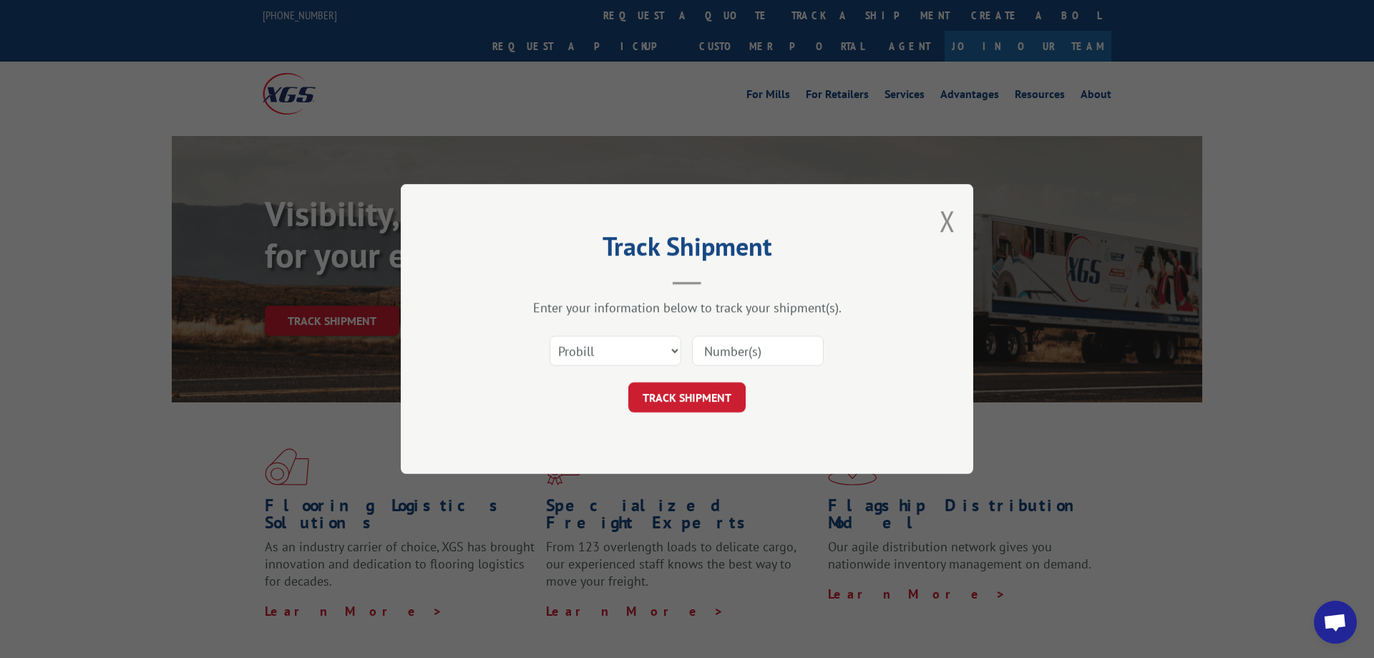
click at [736, 354] on input at bounding box center [758, 351] width 132 height 30
paste input "17444425"
type input "17444425"
click at [701, 395] on button "TRACK SHIPMENT" at bounding box center [686, 397] width 117 height 30
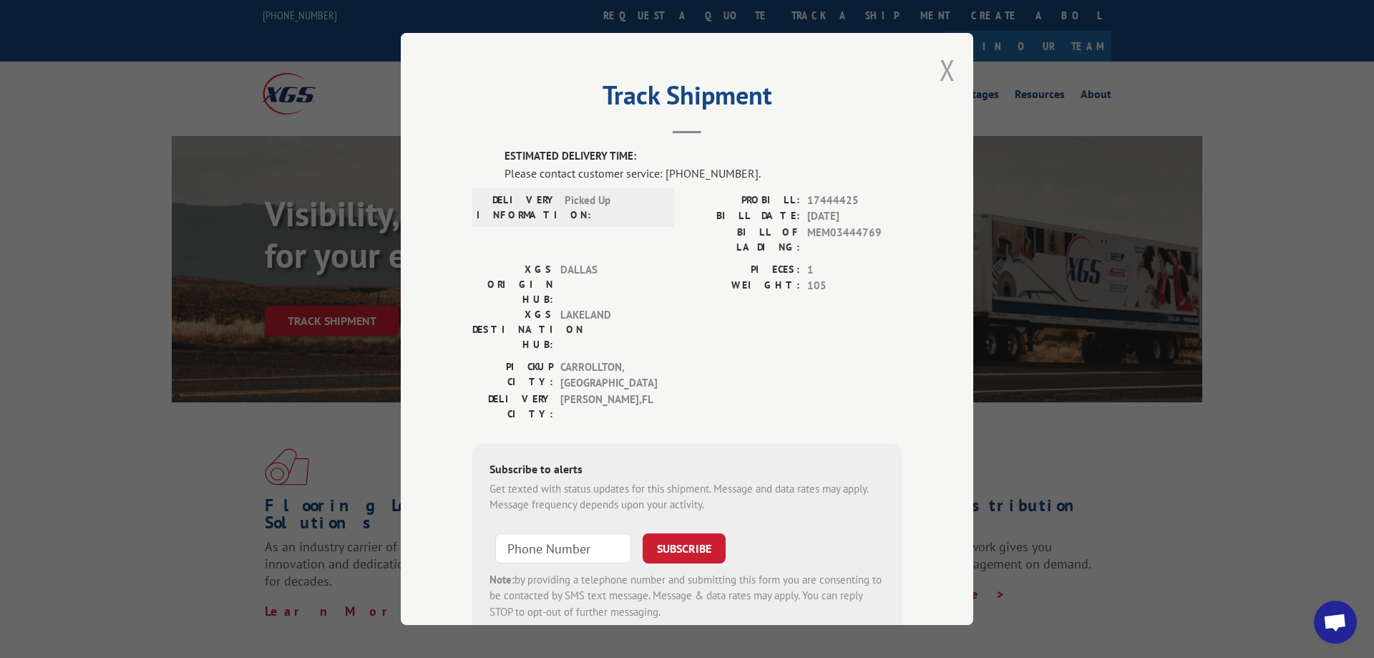
click at [953, 72] on button "Close modal" at bounding box center [948, 70] width 16 height 38
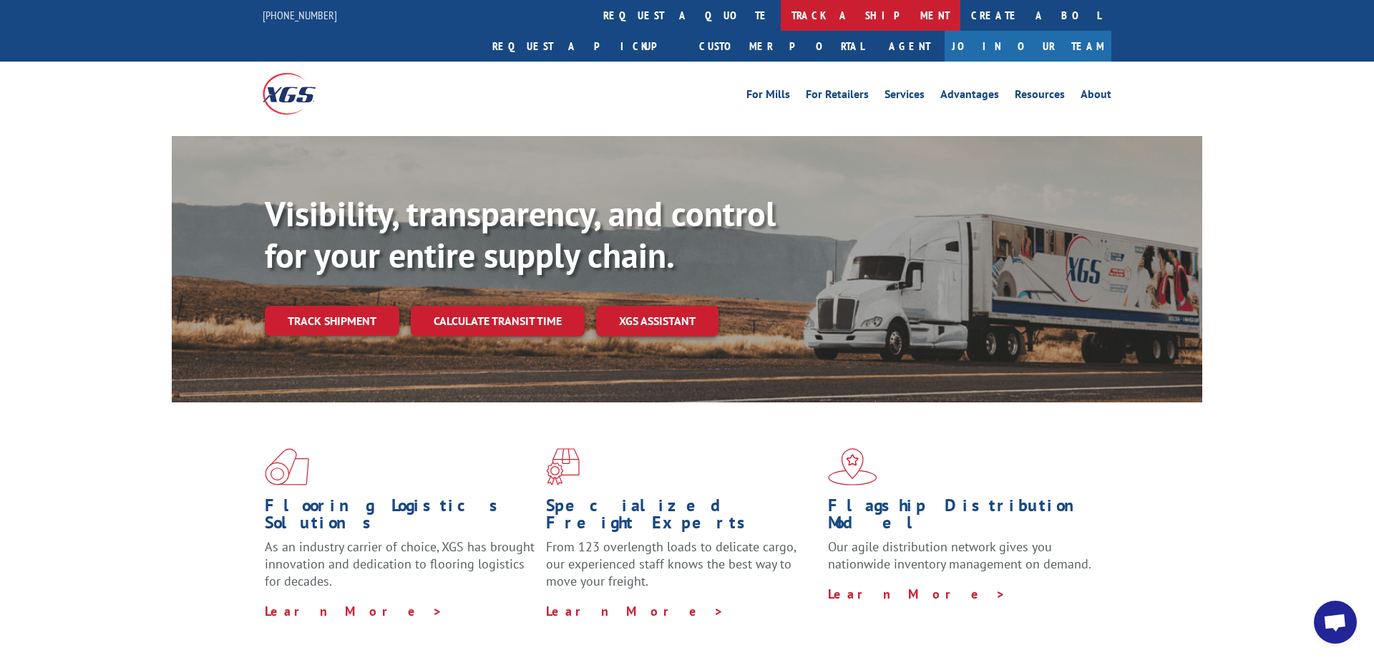
click at [781, 14] on link "track a shipment" at bounding box center [871, 15] width 180 height 31
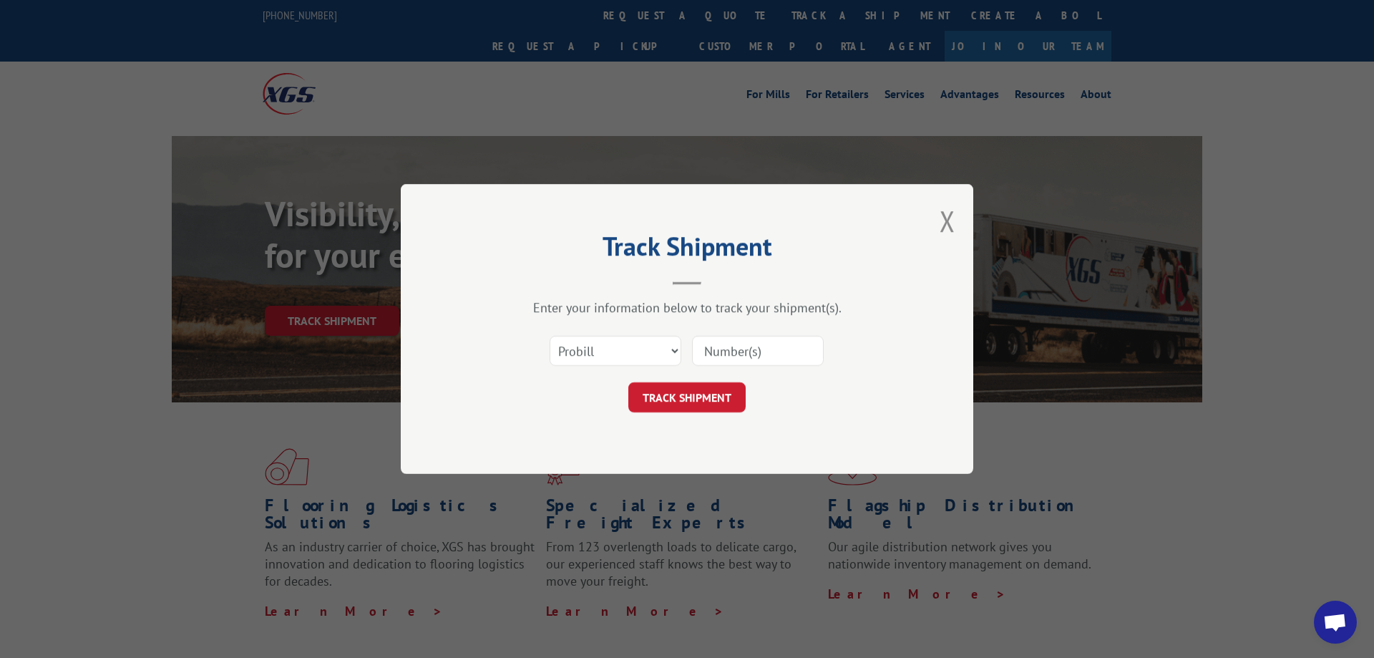
click at [718, 339] on input at bounding box center [758, 351] width 132 height 30
paste input "17444430"
type input "17444430"
click at [719, 396] on button "TRACK SHIPMENT" at bounding box center [686, 397] width 117 height 30
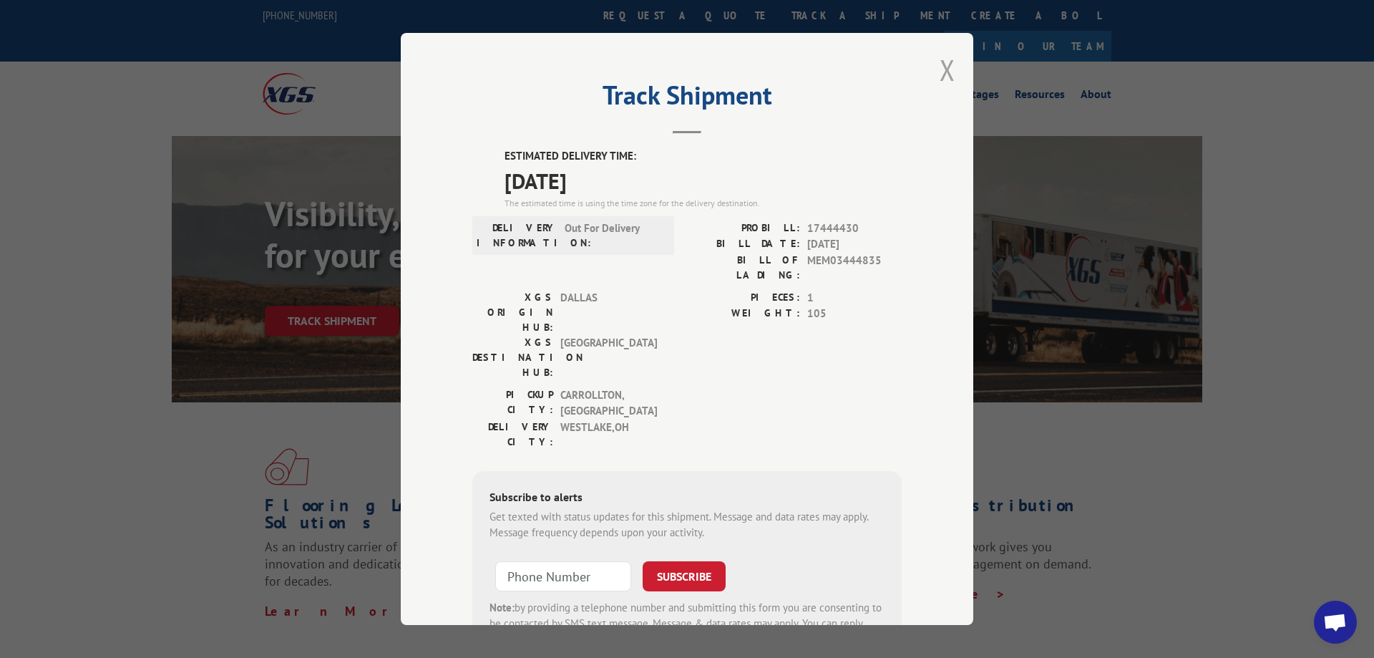
click at [947, 77] on button "Close modal" at bounding box center [948, 70] width 16 height 38
